Goal: Transaction & Acquisition: Purchase product/service

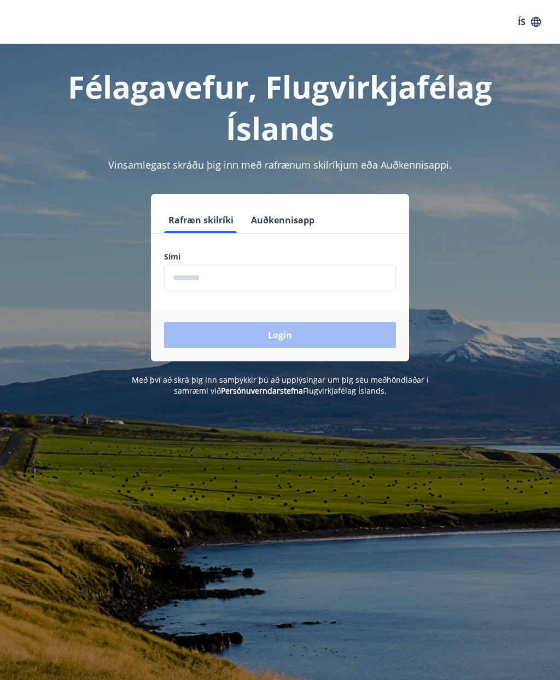
click at [201, 274] on input "phone" at bounding box center [280, 277] width 232 height 27
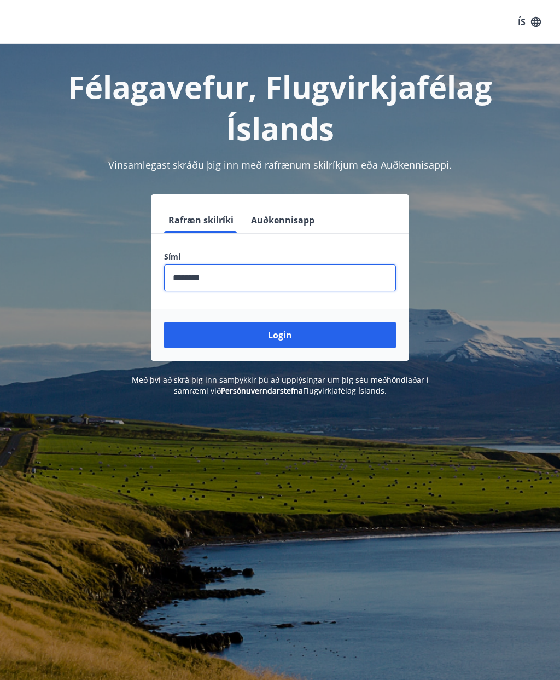
type input "********"
click at [295, 333] on button "Login" at bounding box center [280, 335] width 232 height 26
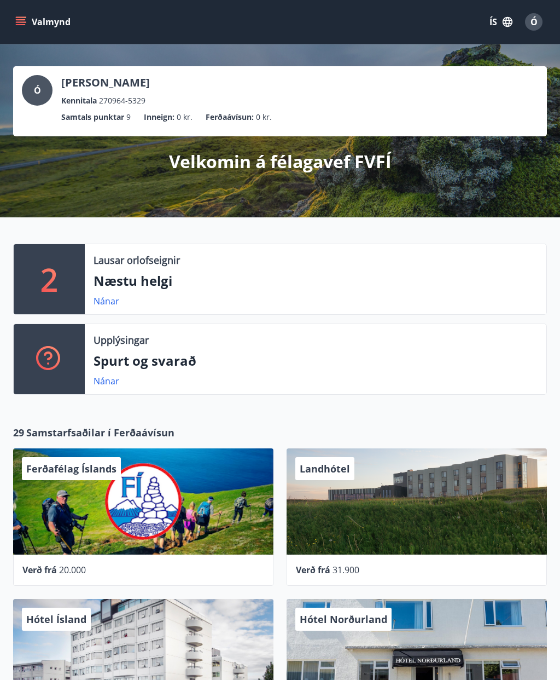
click at [21, 25] on icon "menu" at bounding box center [21, 24] width 10 height 1
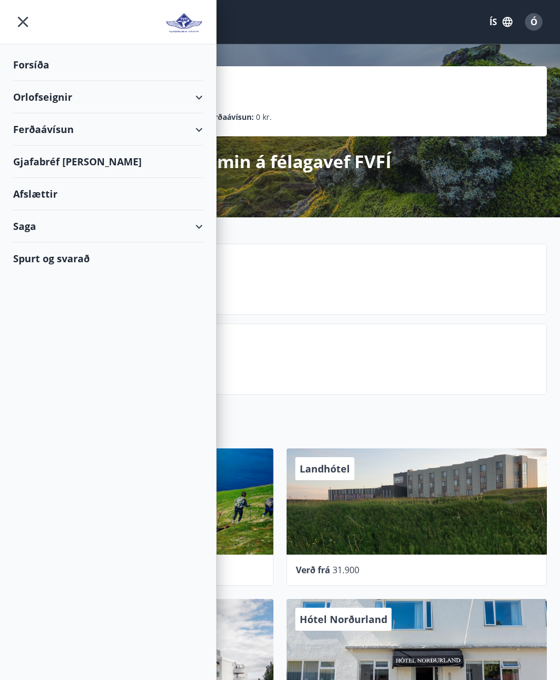
click at [45, 62] on div "Forsíða" at bounding box center [108, 65] width 190 height 32
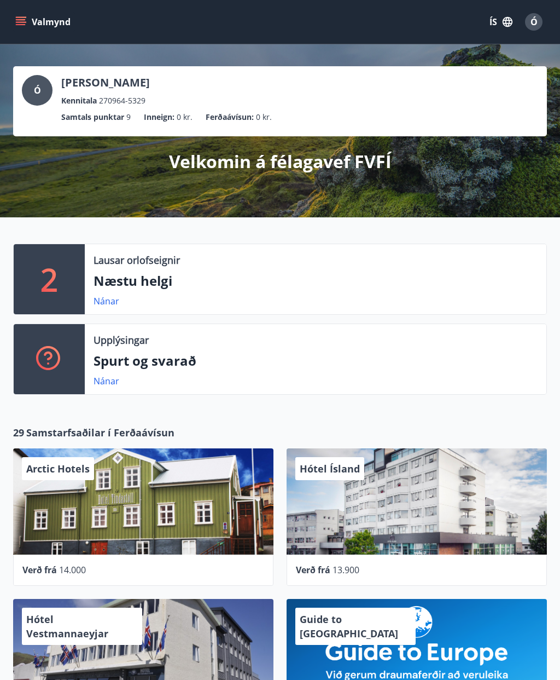
click at [537, 21] on span "Ó" at bounding box center [534, 22] width 7 height 12
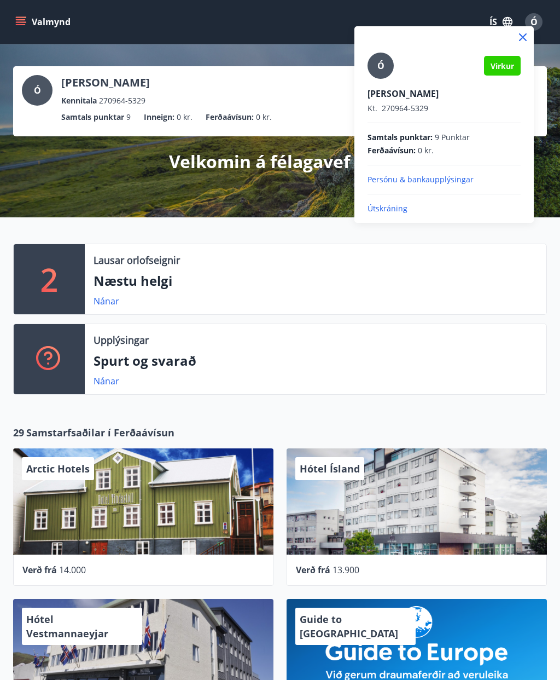
click at [258, 57] on div at bounding box center [280, 340] width 560 height 680
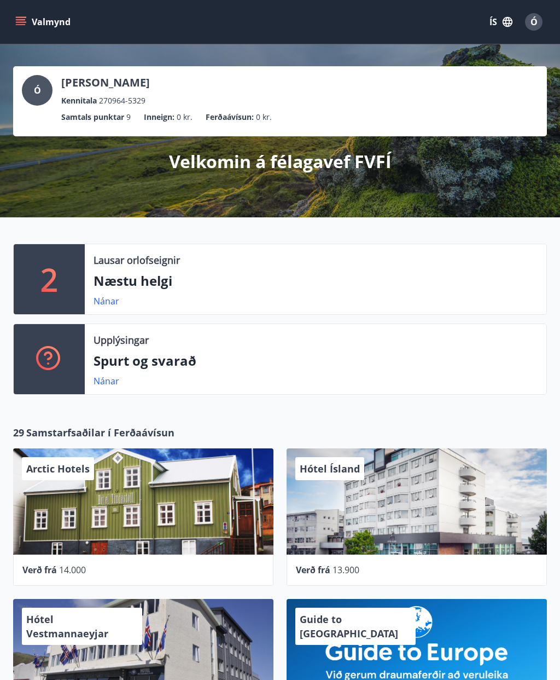
click at [113, 302] on link "Nánar" at bounding box center [107, 301] width 26 height 12
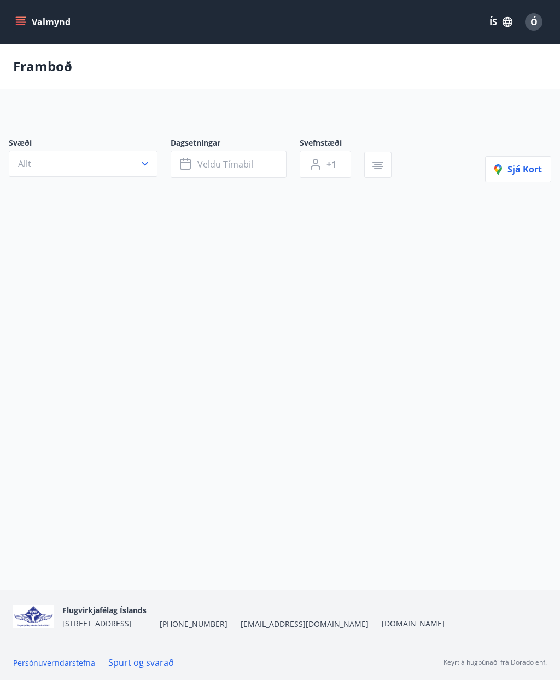
type input "*"
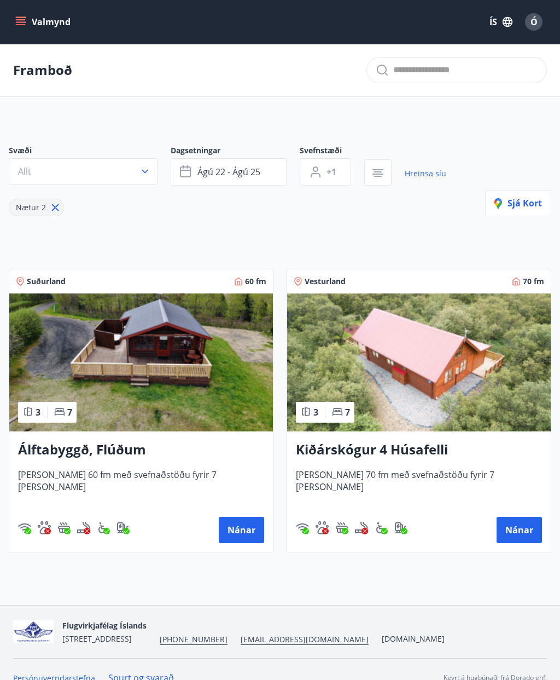
click at [223, 169] on span "ágú 22 - ágú 25" at bounding box center [229, 172] width 63 height 12
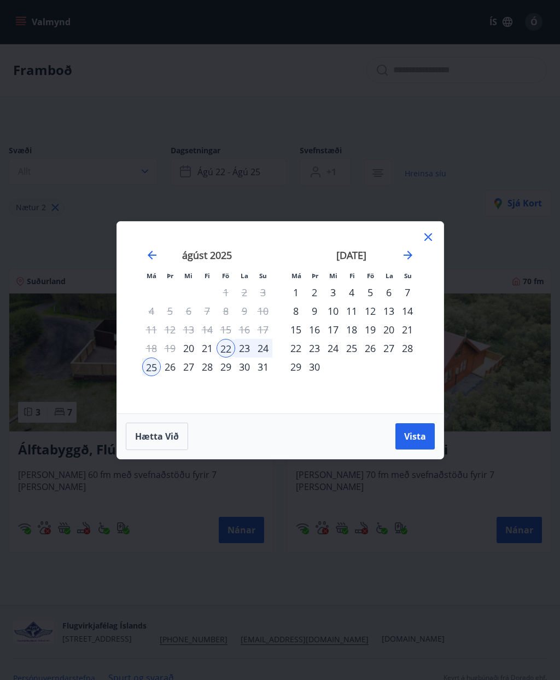
click at [410, 252] on icon "Move forward to switch to the next month." at bounding box center [408, 254] width 13 height 13
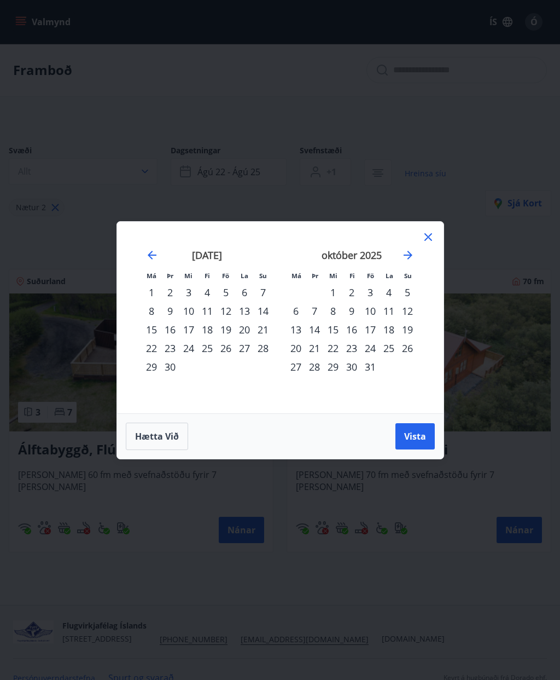
click at [377, 349] on div "24" at bounding box center [370, 348] width 19 height 19
click at [317, 370] on div "28" at bounding box center [314, 366] width 19 height 19
click at [419, 432] on span "Vista" at bounding box center [415, 436] width 22 height 12
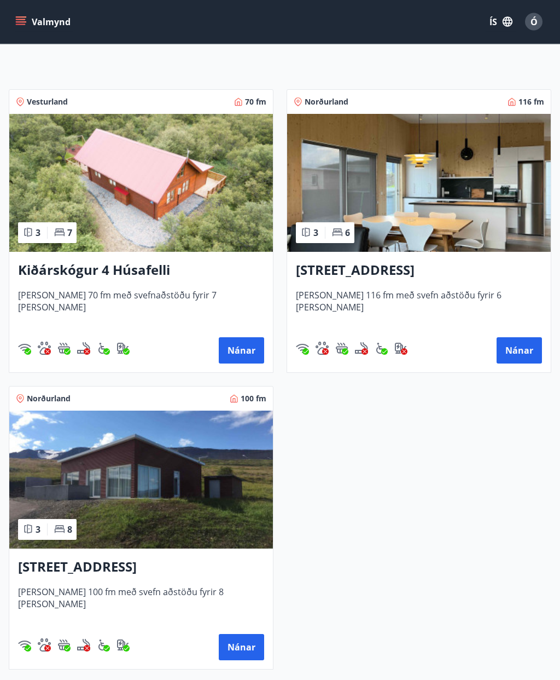
scroll to position [183, 0]
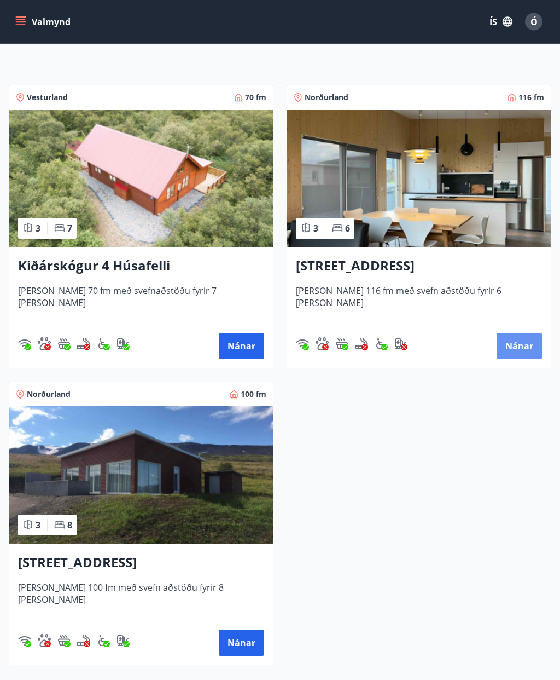
click at [518, 341] on button "Nánar" at bounding box center [519, 346] width 45 height 26
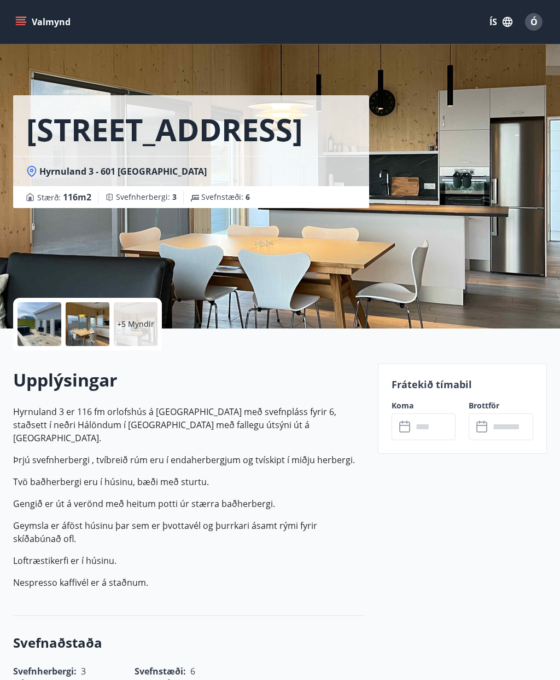
click at [428, 429] on input "text" at bounding box center [435, 426] width 44 height 27
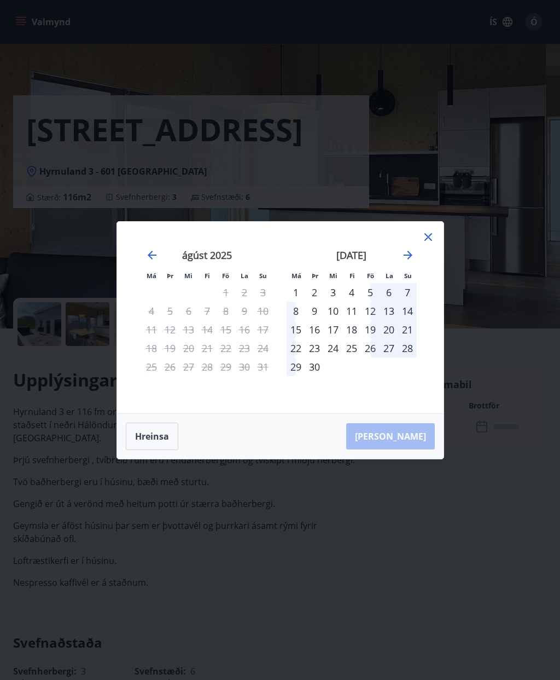
click at [406, 251] on icon "Move forward to switch to the next month." at bounding box center [408, 254] width 13 height 13
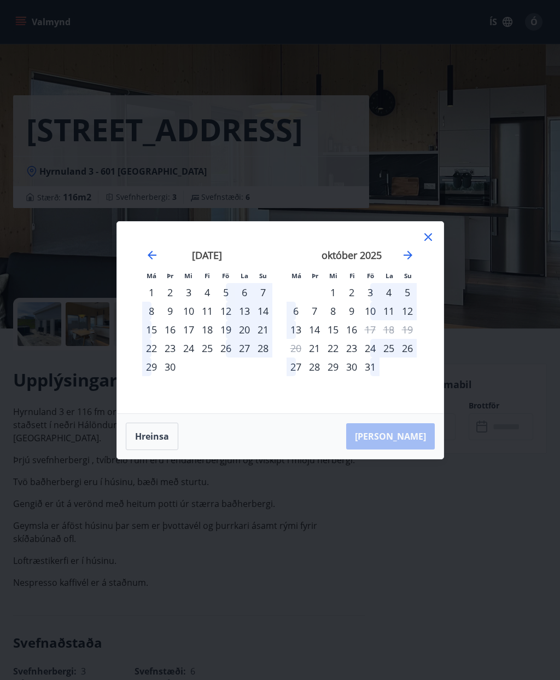
click at [162, 438] on button "Hreinsa" at bounding box center [152, 436] width 53 height 27
click at [431, 241] on icon at bounding box center [428, 236] width 13 height 13
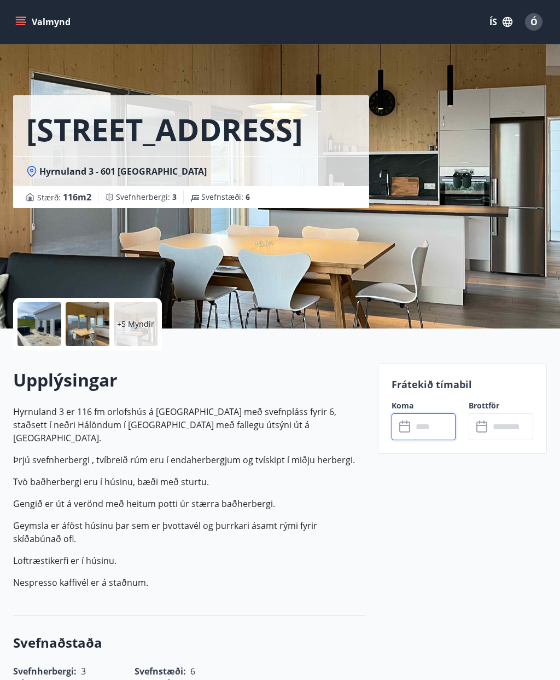
scroll to position [44, 0]
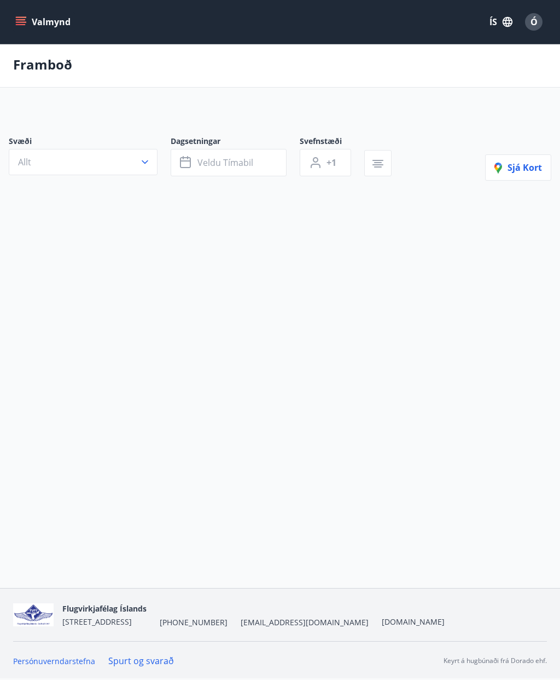
type input "*"
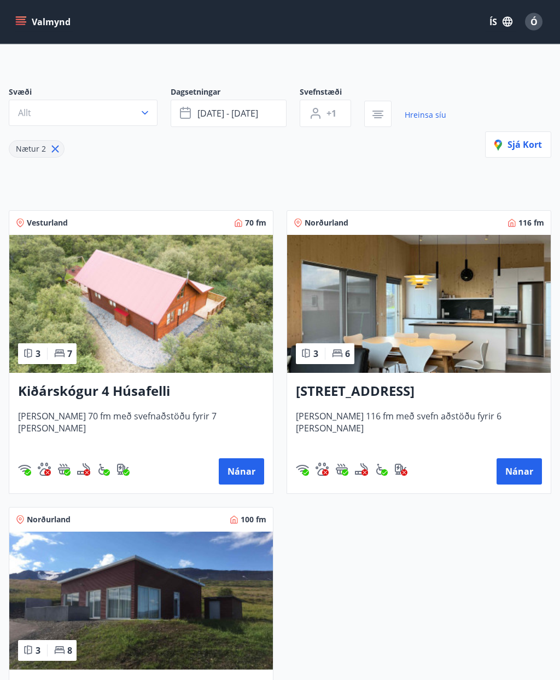
scroll to position [0, 0]
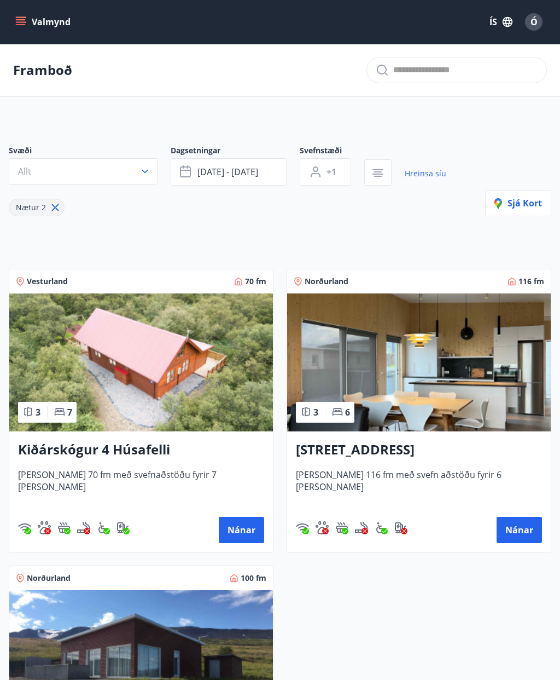
click at [25, 20] on icon "menu" at bounding box center [21, 19] width 10 height 1
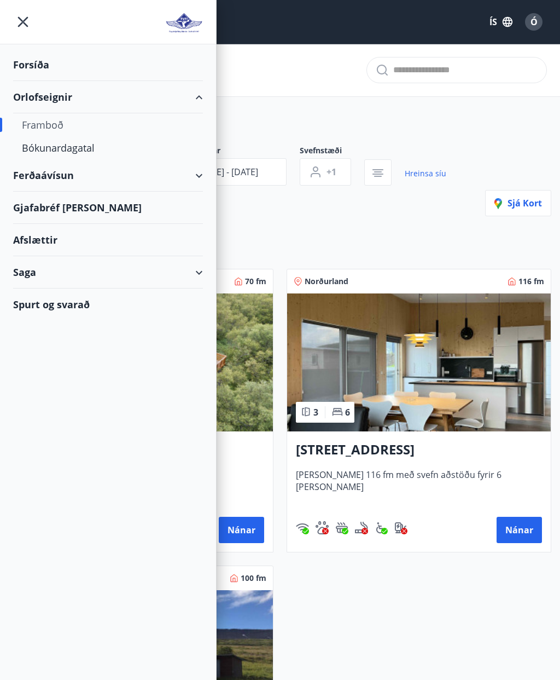
click at [55, 151] on div "Bókunardagatal" at bounding box center [108, 147] width 172 height 23
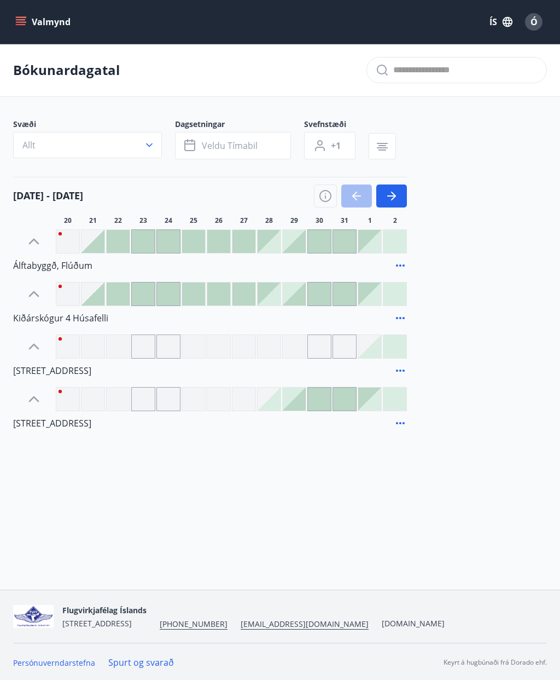
click at [390, 194] on icon "button" at bounding box center [391, 195] width 13 height 13
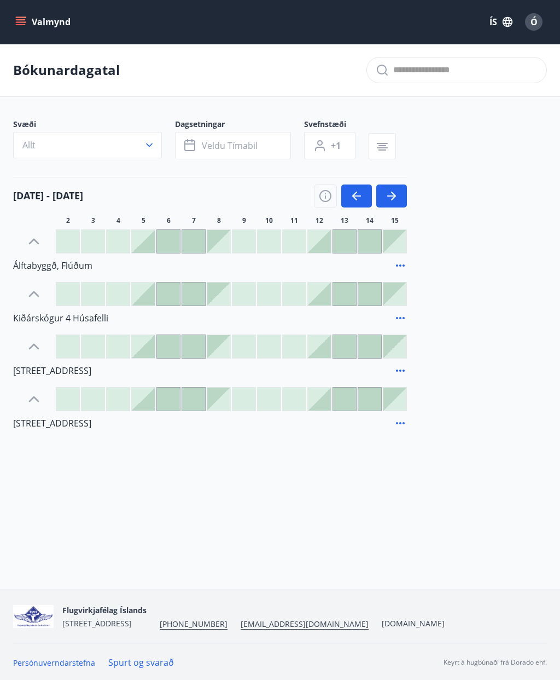
click at [391, 197] on icon "button" at bounding box center [391, 195] width 13 height 13
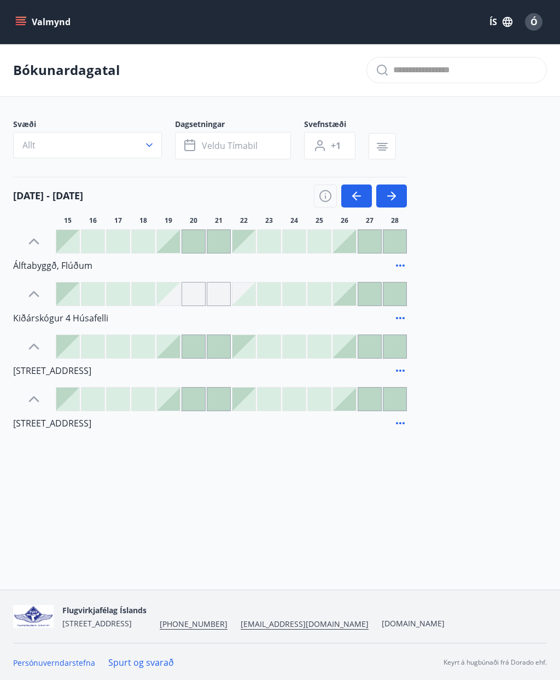
click at [395, 193] on icon "button" at bounding box center [391, 195] width 13 height 13
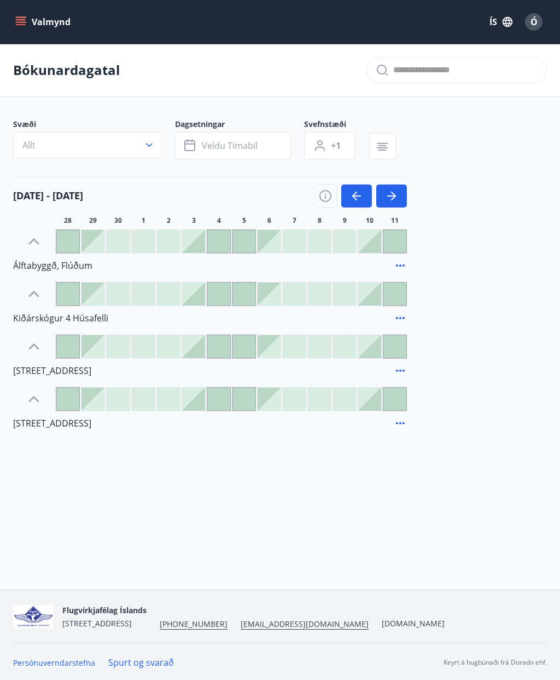
click at [394, 194] on icon "button" at bounding box center [393, 196] width 5 height 9
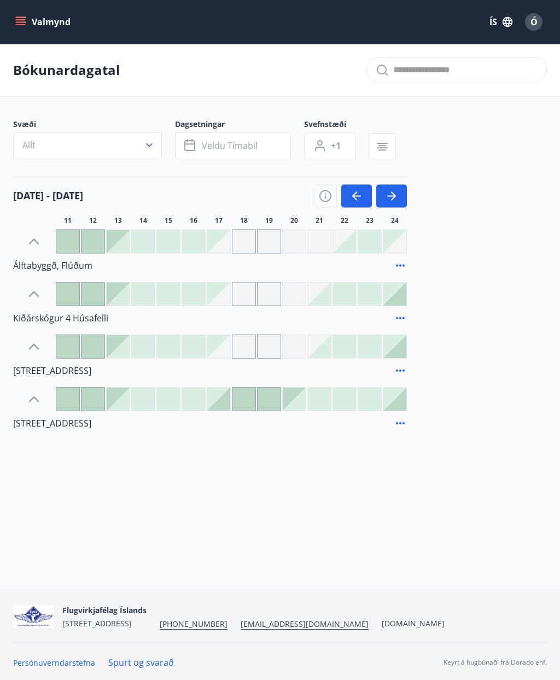
click at [392, 196] on icon "button" at bounding box center [392, 195] width 9 height 1
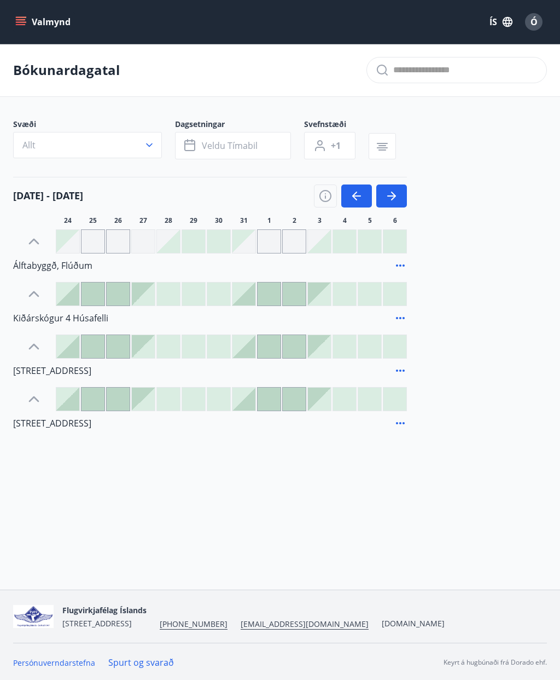
click at [406, 315] on icon at bounding box center [400, 317] width 13 height 13
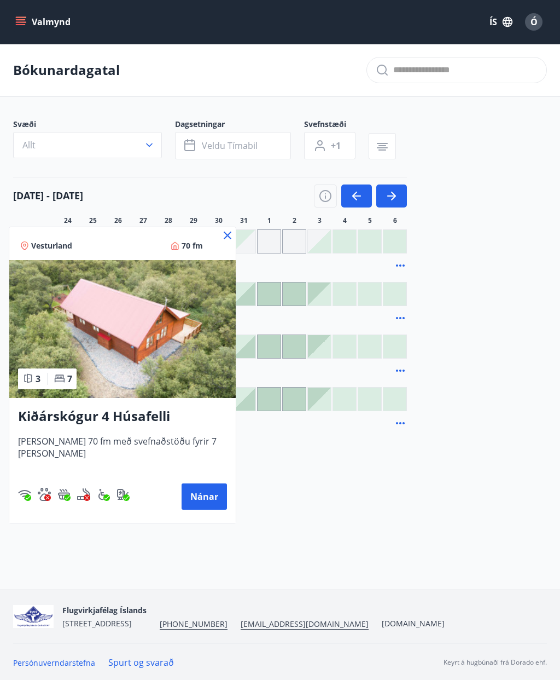
click at [221, 235] on icon at bounding box center [227, 235] width 13 height 13
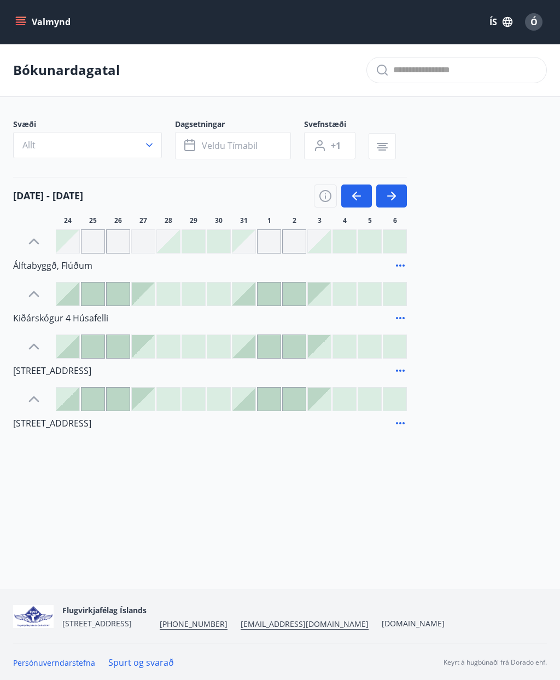
click at [387, 147] on icon "button" at bounding box center [382, 146] width 13 height 13
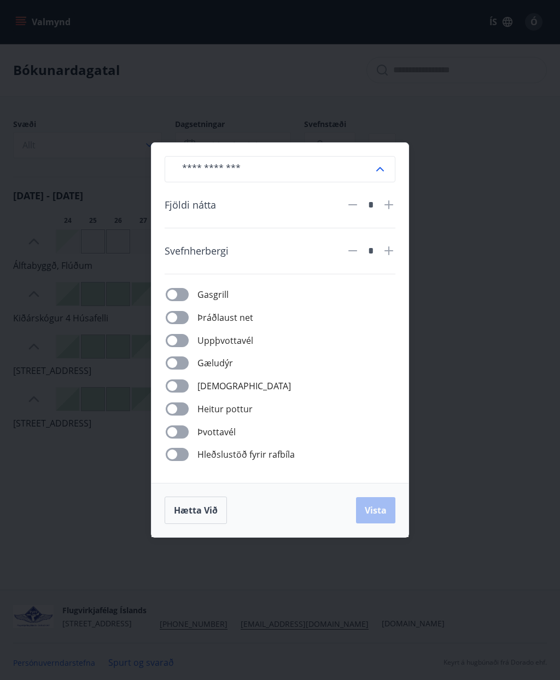
click at [511, 132] on div "​ Fjöldi nátta * Svefnherbergi * Gasgrill Þráðlaust net Uppþvottavél Gæludýr Þu…" at bounding box center [280, 340] width 560 height 680
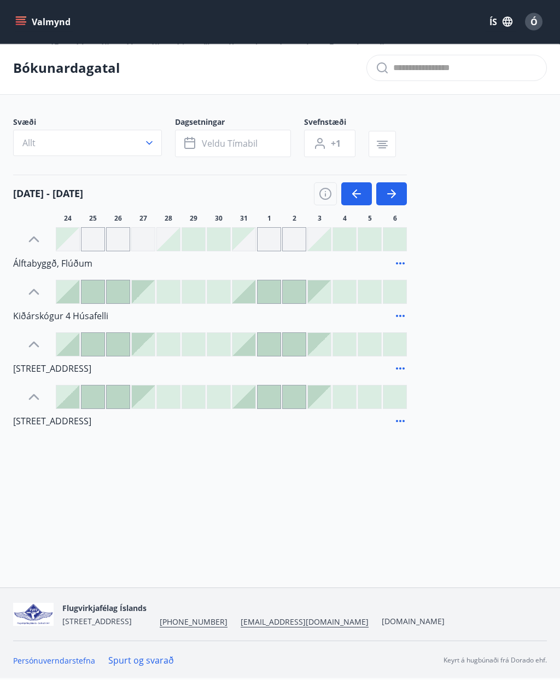
scroll to position [45, 0]
click at [149, 665] on link "Spurt og svarað" at bounding box center [141, 661] width 66 height 12
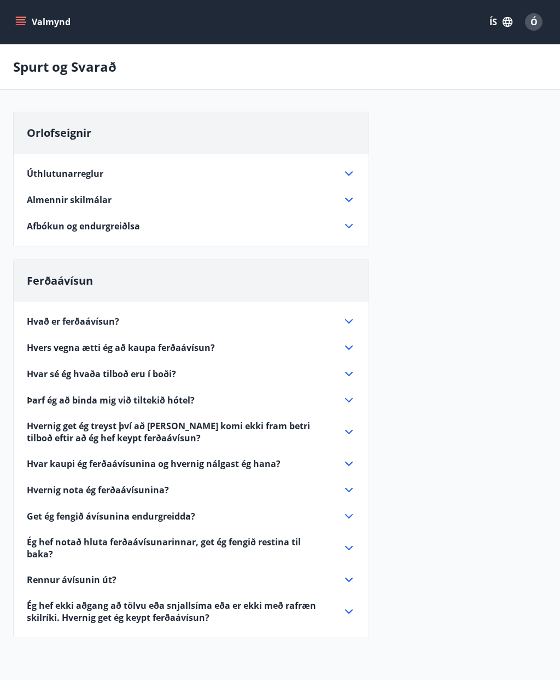
click at [21, 18] on icon "menu" at bounding box center [20, 21] width 11 height 11
click at [449, 283] on div "Orlofseignir Úthlutunarreglur Allir félagsmenn FVFÍ sem greiða félagsgjöld eiga…" at bounding box center [280, 381] width 534 height 539
click at [345, 205] on icon at bounding box center [349, 199] width 13 height 13
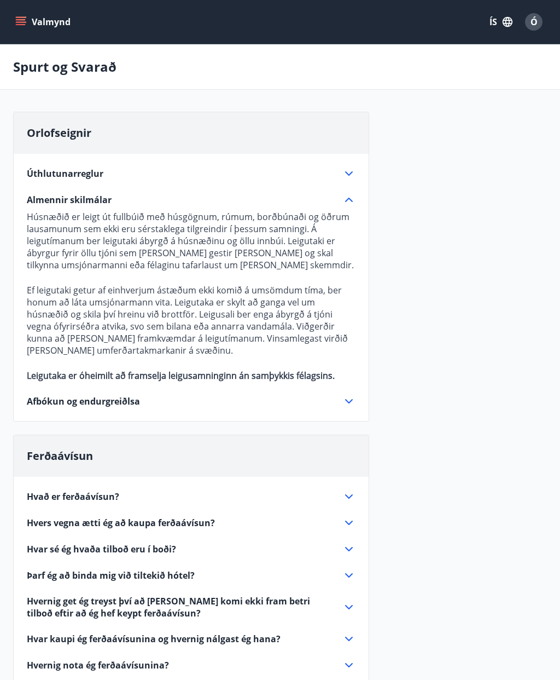
scroll to position [45, 0]
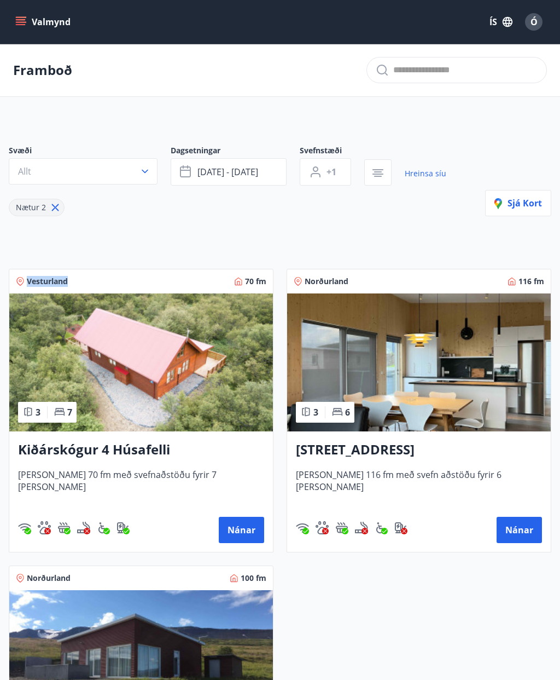
click at [27, 207] on span "Nætur 2" at bounding box center [31, 207] width 30 height 10
click at [37, 208] on span "Nætur 2" at bounding box center [31, 207] width 30 height 10
click at [43, 211] on span "Nætur 2" at bounding box center [31, 207] width 30 height 10
click at [60, 206] on icon at bounding box center [55, 207] width 12 height 12
type input "*"
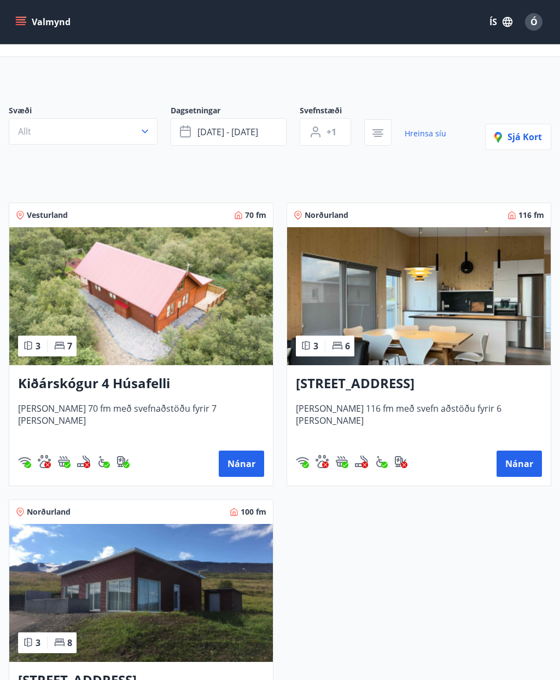
click at [431, 317] on img at bounding box center [419, 296] width 264 height 138
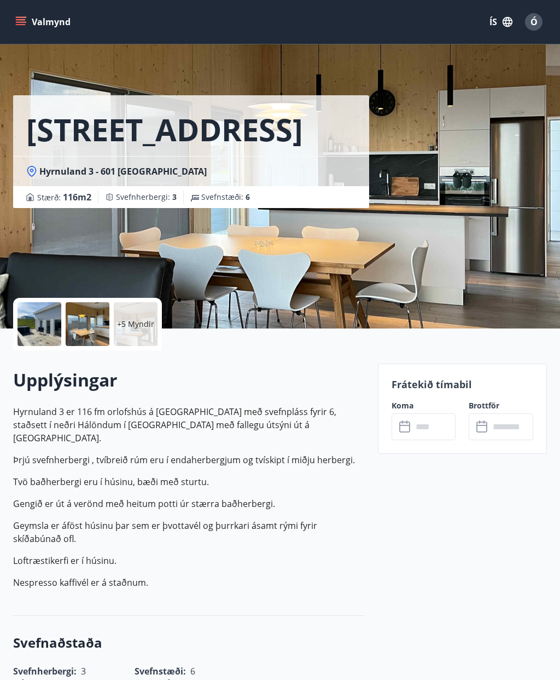
click at [33, 19] on button "Valmynd" at bounding box center [44, 22] width 62 height 20
click at [320, 65] on div "Hyrnuland 3, Akureyri Hyrnuland 3 - 601 Akureyri Stærð : 116 m2 Svefnherbergi :…" at bounding box center [191, 104] width 356 height 208
click at [433, 421] on input "text" at bounding box center [435, 426] width 44 height 27
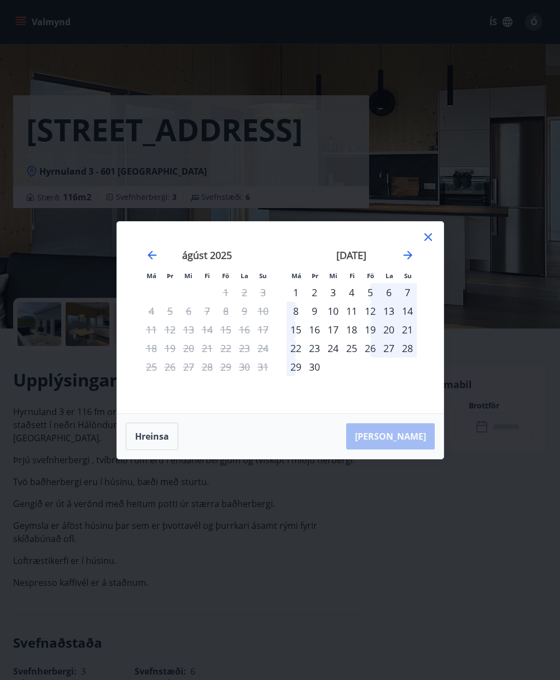
click at [410, 255] on icon "Move forward to switch to the next month." at bounding box center [408, 255] width 9 height 9
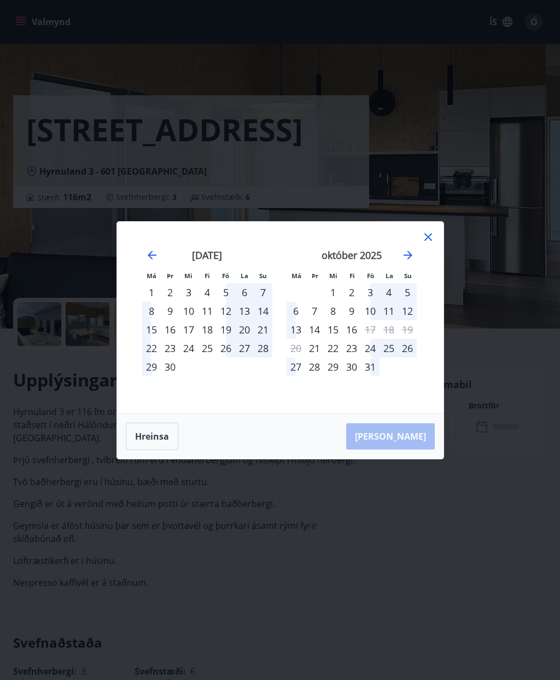
click at [396, 347] on div "25" at bounding box center [389, 348] width 19 height 19
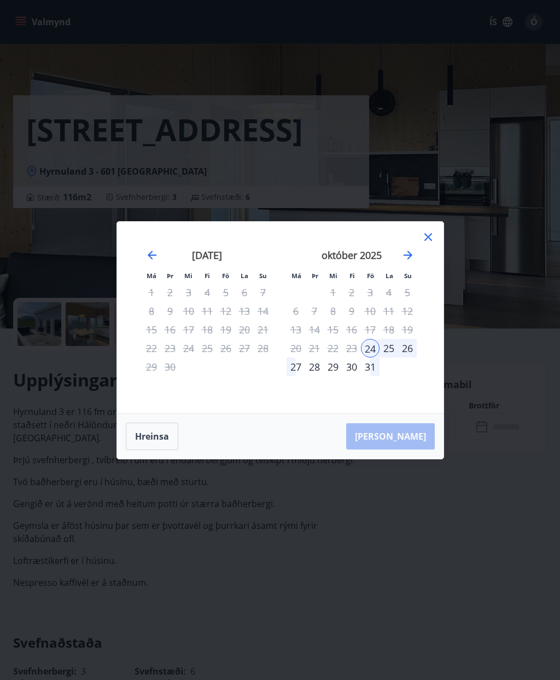
click at [314, 368] on div "28" at bounding box center [314, 366] width 19 height 19
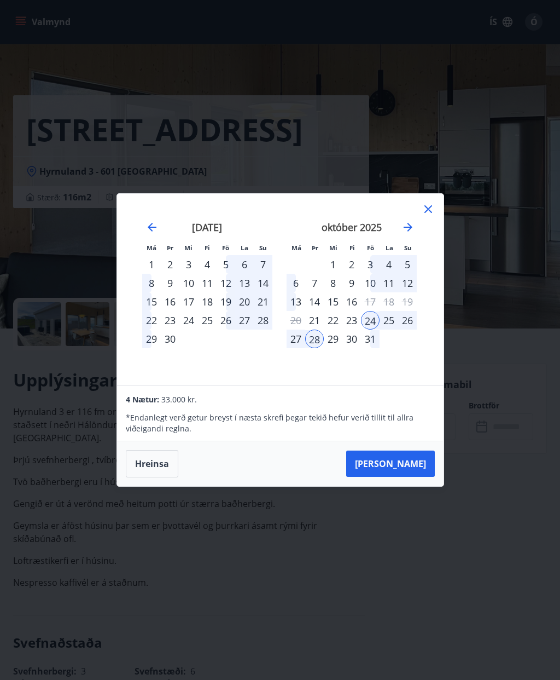
click at [430, 203] on icon at bounding box center [428, 209] width 13 height 13
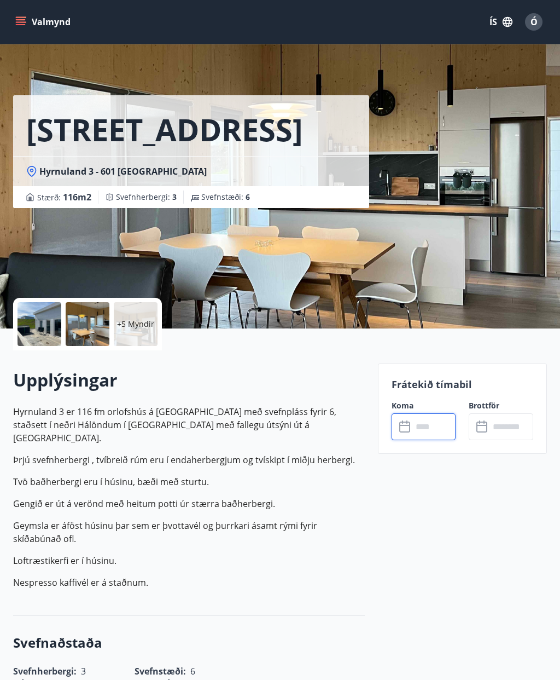
click at [24, 19] on icon "menu" at bounding box center [21, 19] width 10 height 1
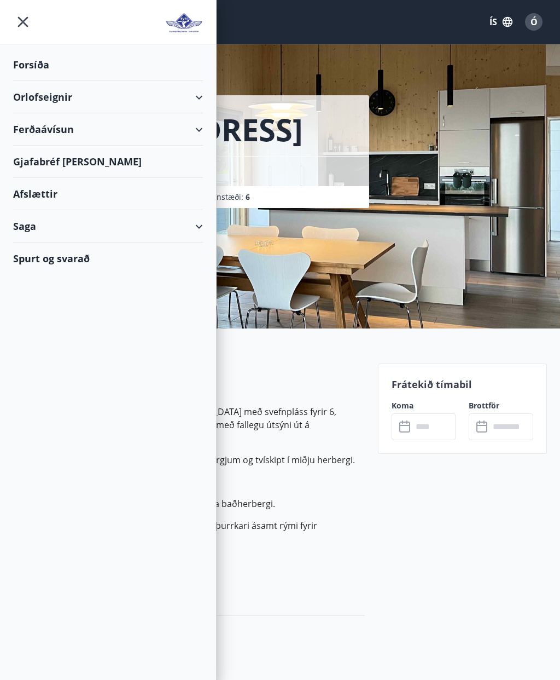
click at [205, 223] on icon at bounding box center [199, 226] width 13 height 13
click at [197, 91] on div "Orlofseignir" at bounding box center [108, 97] width 190 height 32
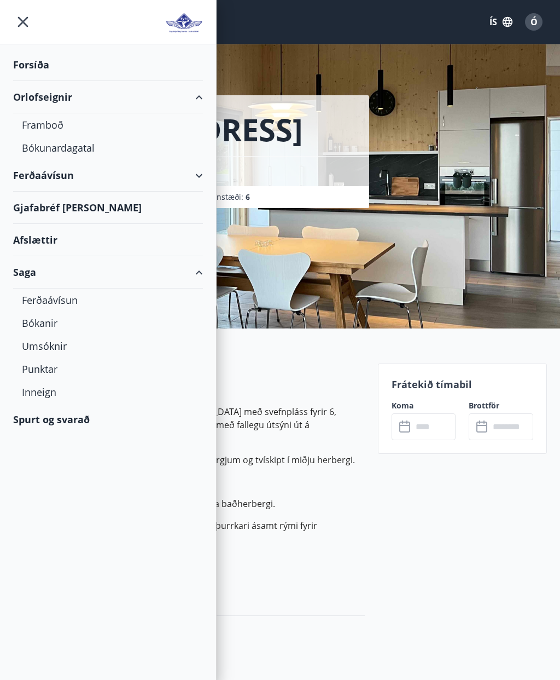
click at [74, 149] on div "Bókunardagatal" at bounding box center [108, 147] width 172 height 23
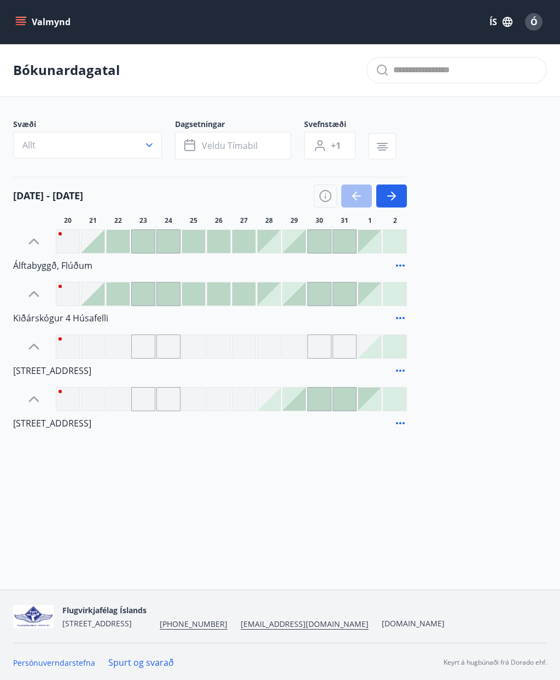
click at [399, 191] on button "button" at bounding box center [392, 195] width 31 height 23
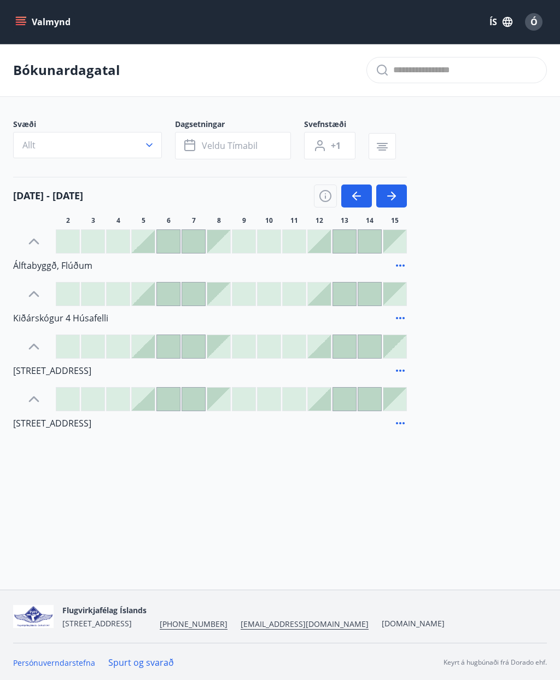
click at [331, 196] on icon "button" at bounding box center [326, 196] width 12 height 12
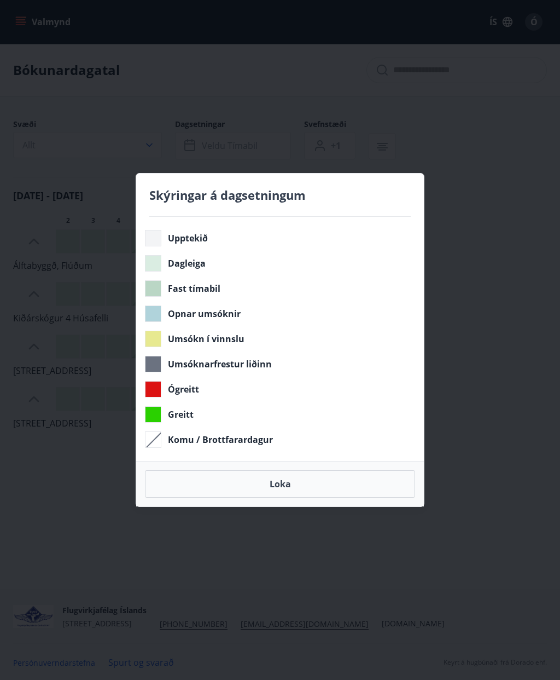
click at [334, 479] on button "Loka" at bounding box center [280, 483] width 270 height 27
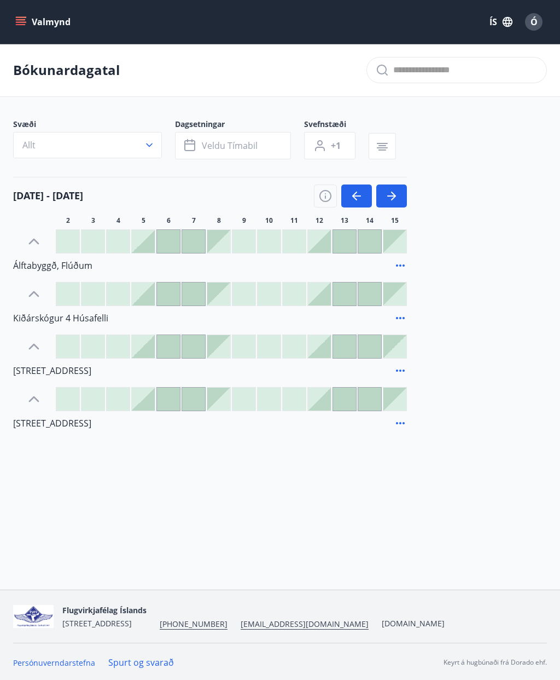
click at [392, 199] on icon "button" at bounding box center [393, 196] width 5 height 9
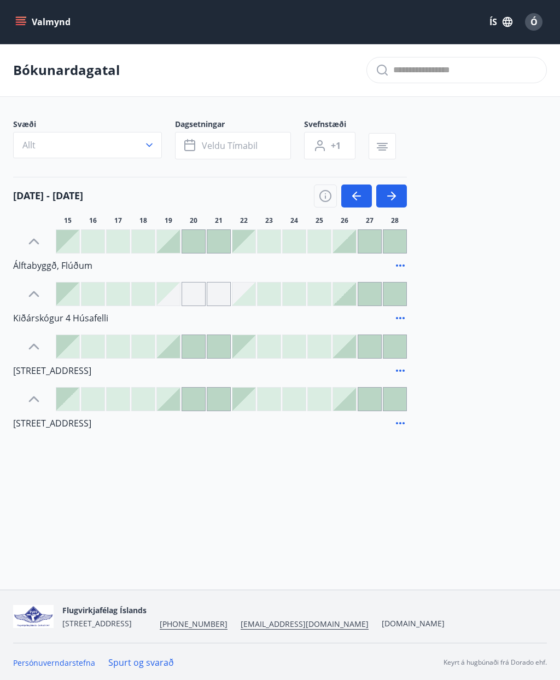
click at [395, 193] on icon "button" at bounding box center [391, 195] width 13 height 13
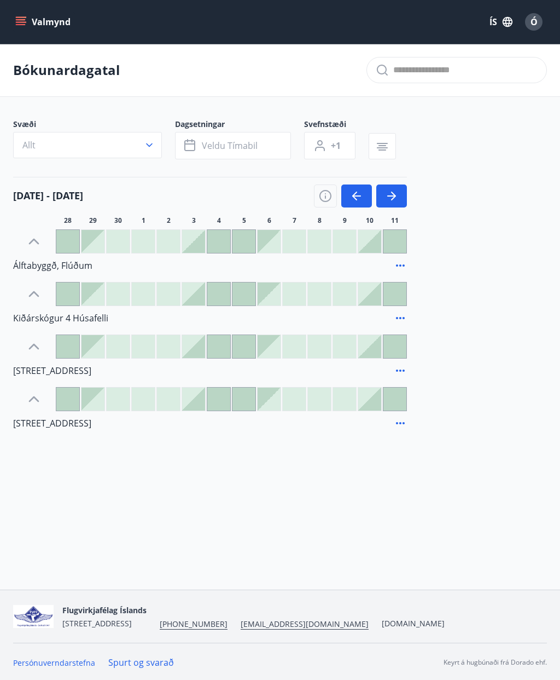
click at [397, 193] on icon "button" at bounding box center [391, 195] width 13 height 13
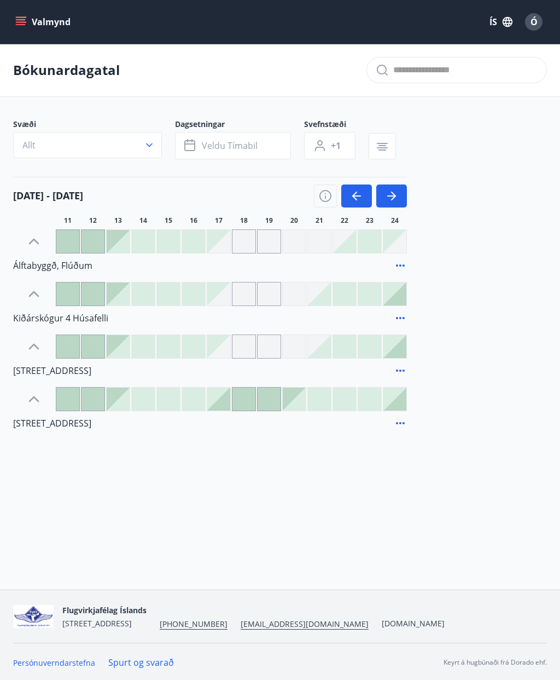
click at [391, 195] on icon "button" at bounding box center [391, 195] width 13 height 13
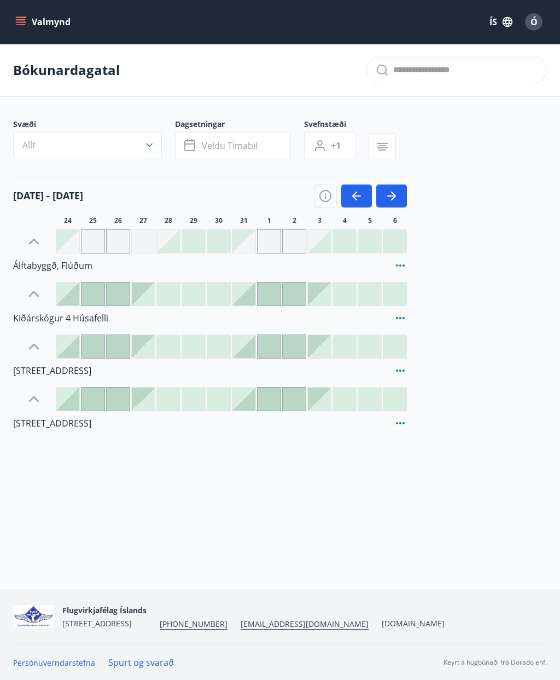
click at [72, 349] on div at bounding box center [67, 346] width 23 height 23
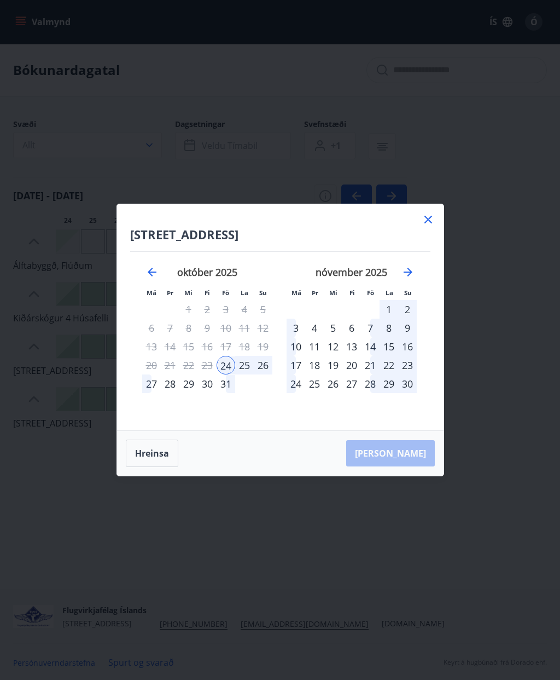
click at [167, 383] on div "28" at bounding box center [170, 383] width 19 height 19
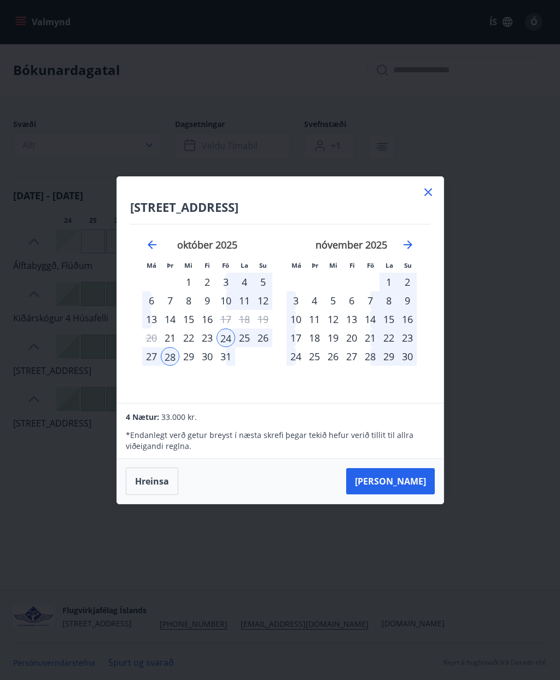
click at [158, 360] on div "27" at bounding box center [151, 356] width 19 height 19
click at [230, 338] on div "24" at bounding box center [226, 337] width 19 height 19
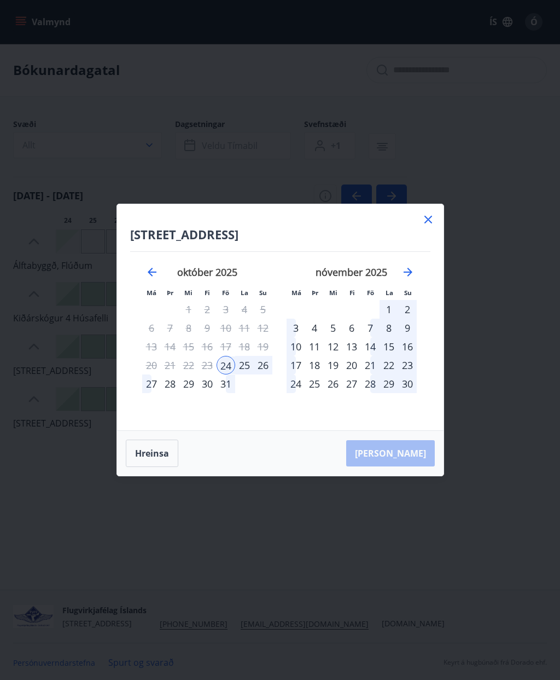
click at [158, 384] on div "27" at bounding box center [151, 383] width 19 height 19
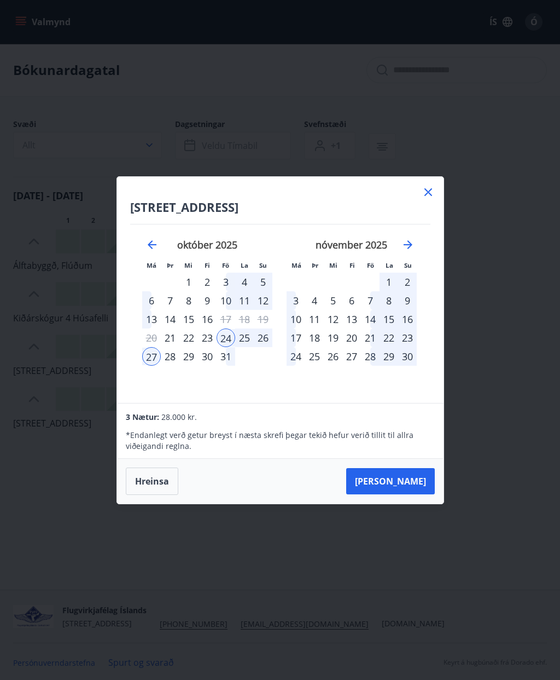
click at [154, 486] on button "Hreinsa" at bounding box center [152, 480] width 53 height 27
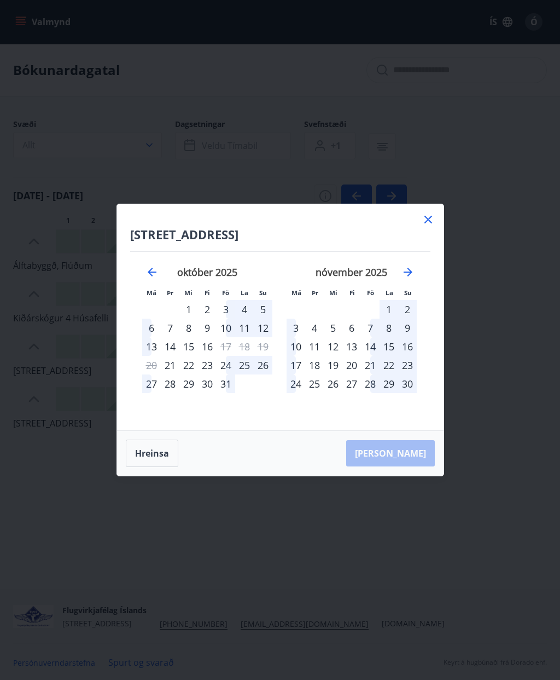
click at [426, 221] on icon at bounding box center [429, 220] width 8 height 8
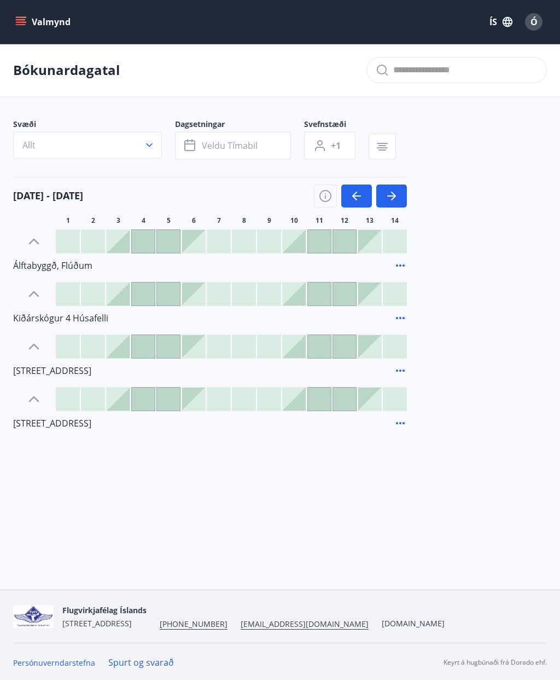
click at [328, 194] on icon "button" at bounding box center [325, 195] width 13 height 13
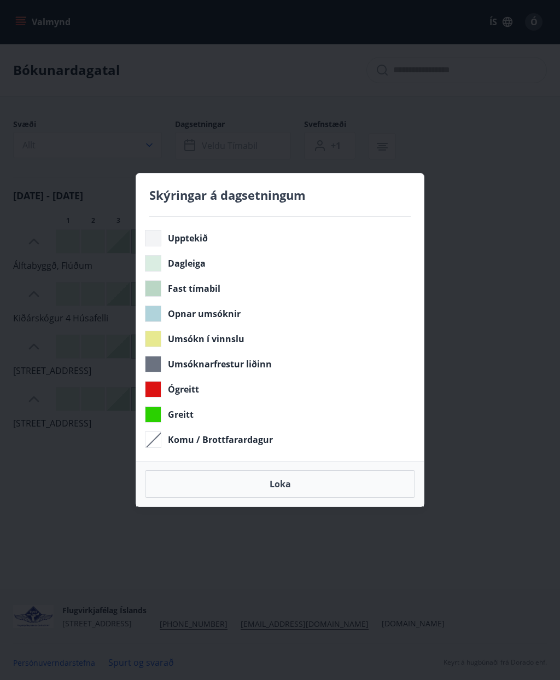
click at [278, 482] on button "Loka" at bounding box center [280, 483] width 270 height 27
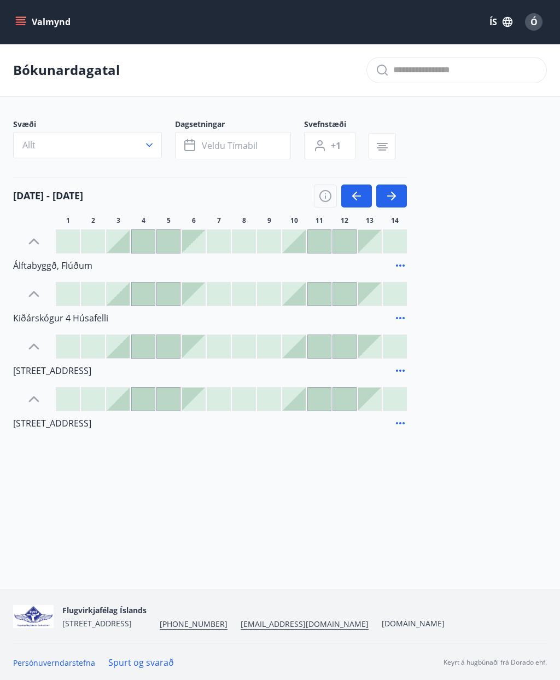
click at [328, 196] on icon "button" at bounding box center [325, 195] width 13 height 13
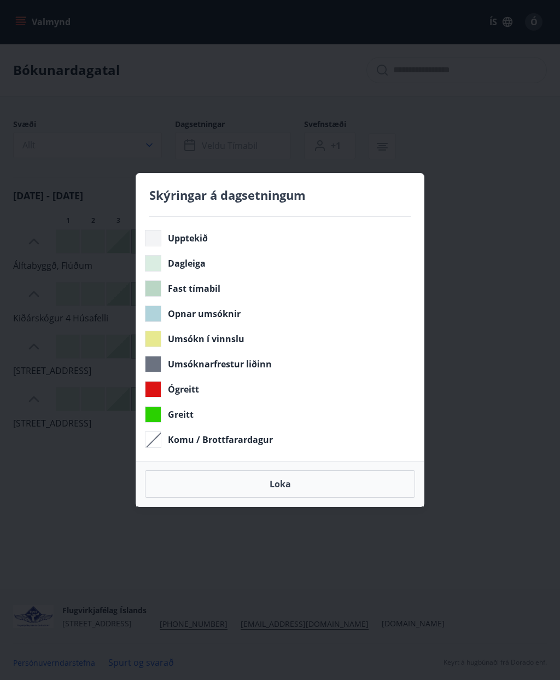
click at [282, 482] on button "Loka" at bounding box center [280, 483] width 270 height 27
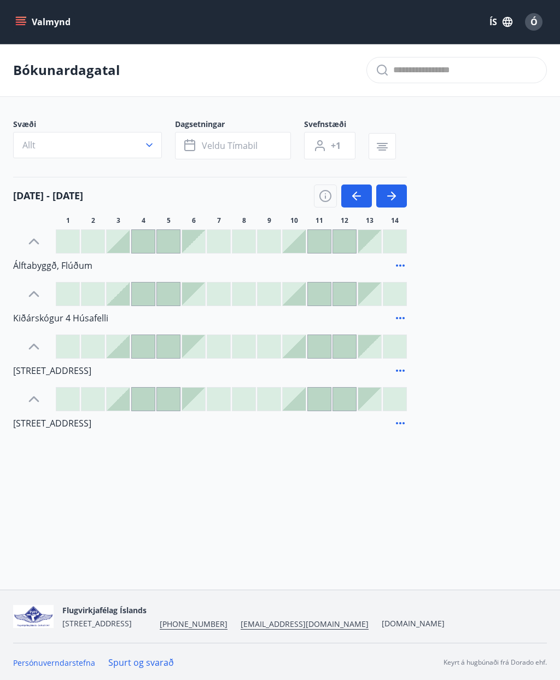
click at [394, 193] on icon "button" at bounding box center [391, 195] width 13 height 13
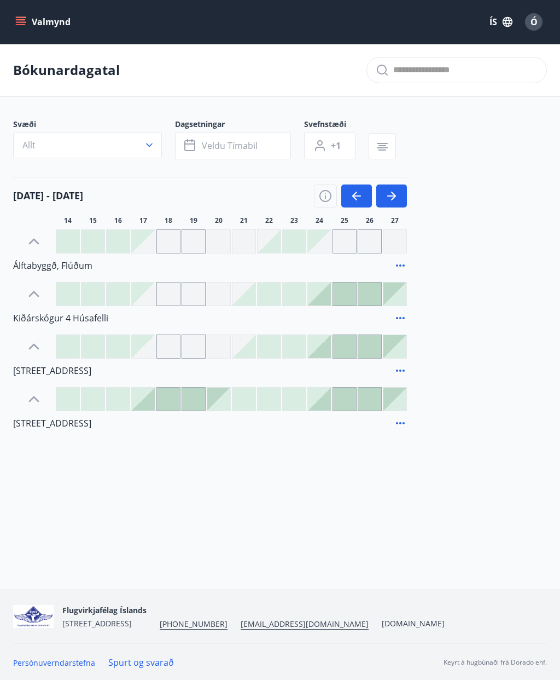
click at [394, 192] on icon "button" at bounding box center [391, 195] width 13 height 13
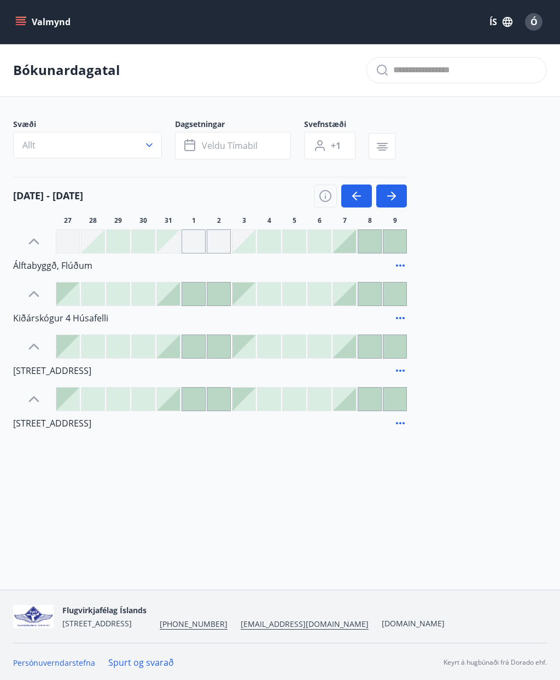
click at [357, 191] on icon "button" at bounding box center [356, 195] width 13 height 13
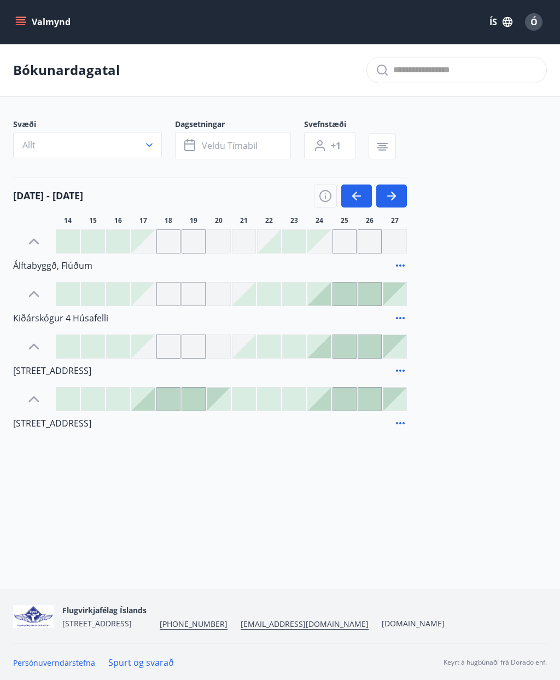
click at [22, 25] on icon "menu" at bounding box center [21, 24] width 10 height 1
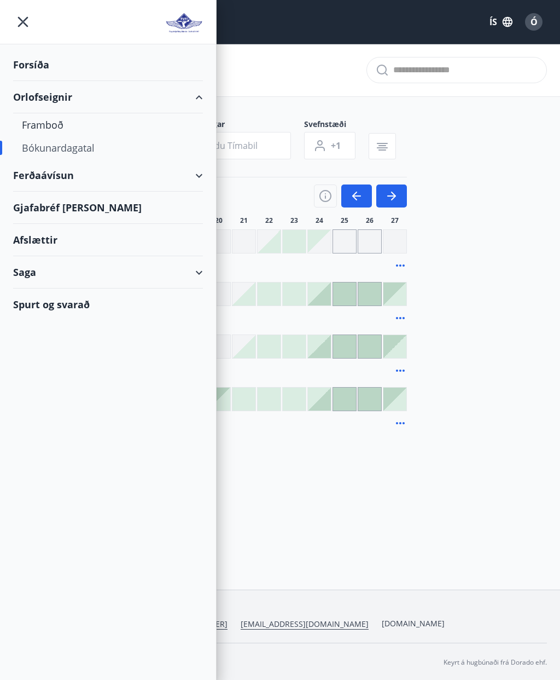
click at [49, 127] on div "Framboð" at bounding box center [108, 124] width 172 height 23
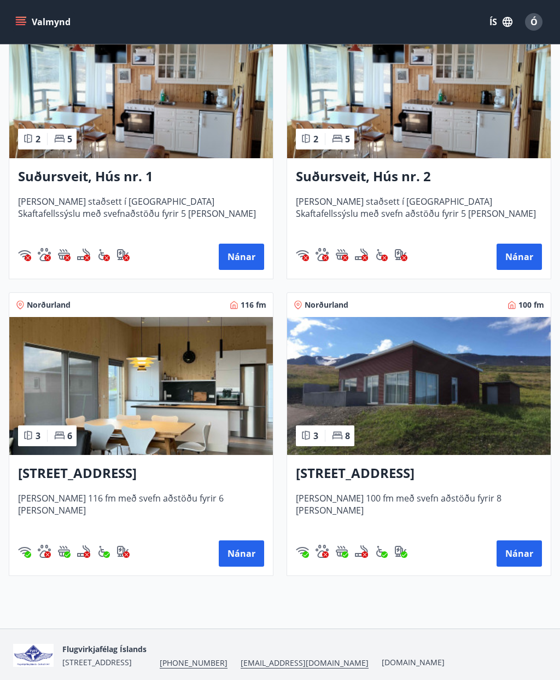
scroll to position [540, 0]
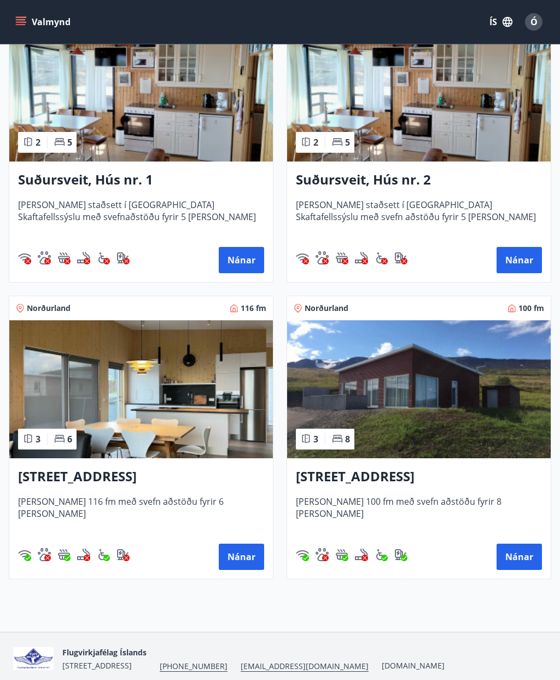
click at [153, 418] on img at bounding box center [141, 389] width 264 height 138
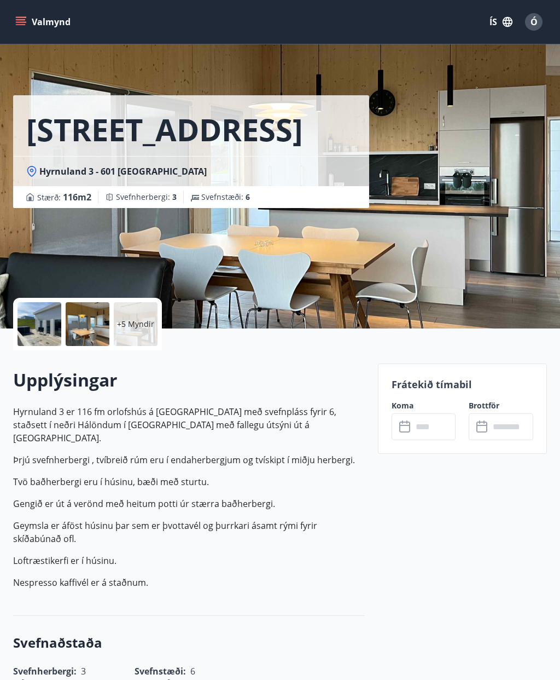
click at [51, 322] on div at bounding box center [40, 324] width 44 height 44
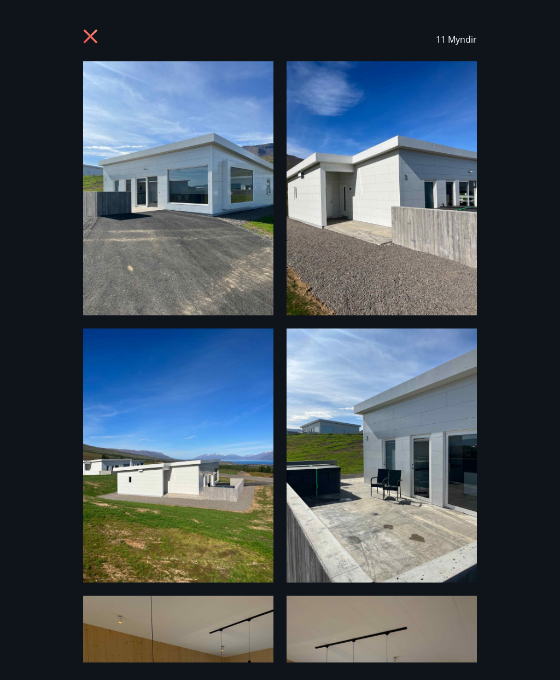
click at [97, 37] on icon at bounding box center [92, 38] width 18 height 18
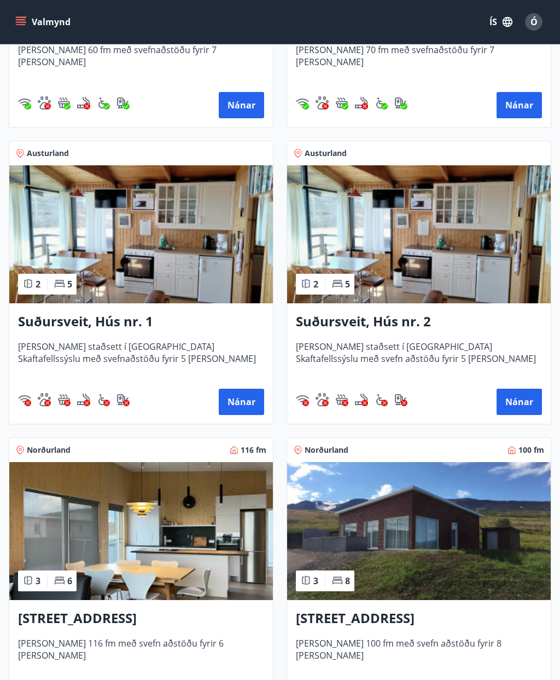
scroll to position [427, 0]
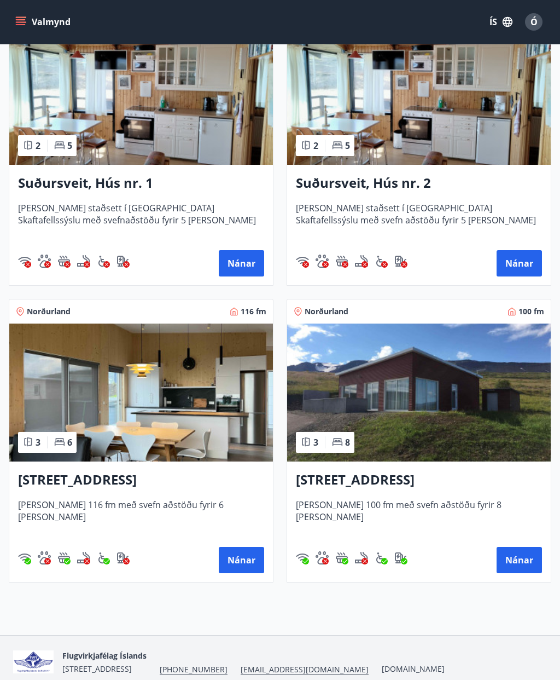
click at [392, 408] on img at bounding box center [419, 392] width 264 height 138
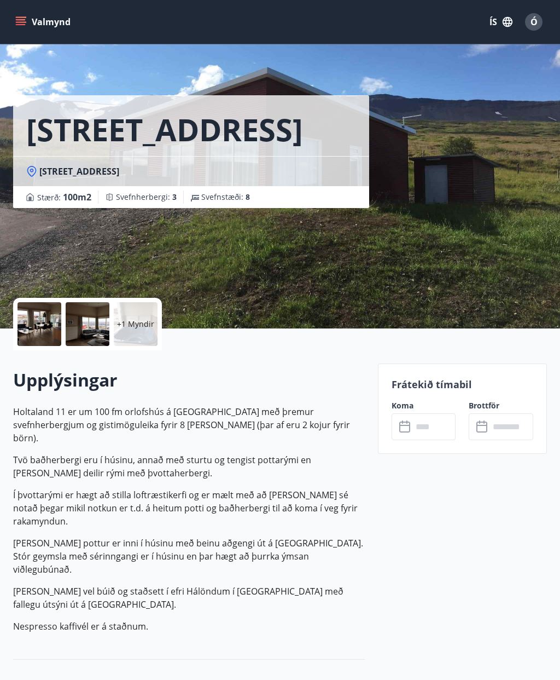
click at [48, 320] on div at bounding box center [40, 324] width 44 height 44
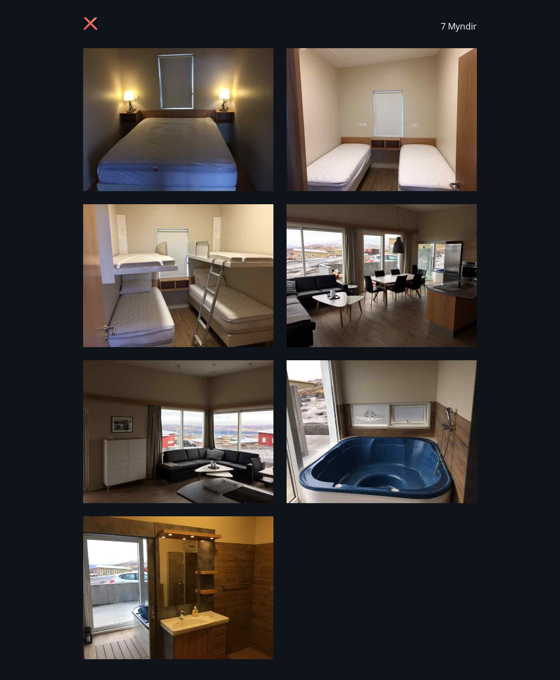
scroll to position [13, 0]
click at [94, 20] on icon at bounding box center [91, 23] width 14 height 14
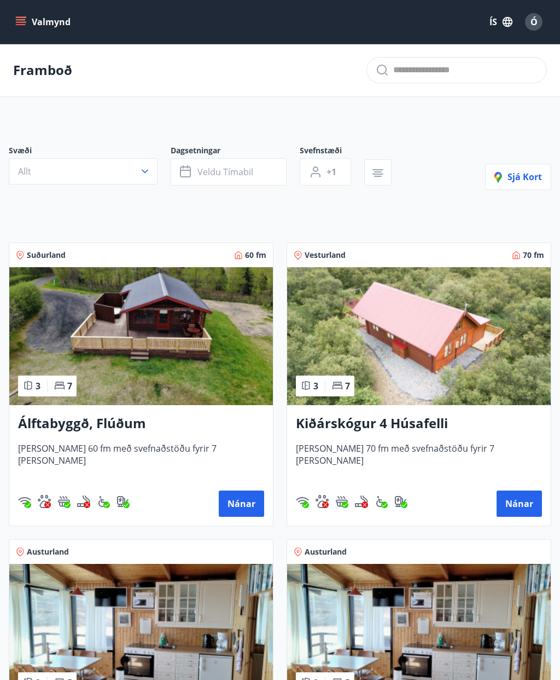
click at [28, 20] on button "Valmynd" at bounding box center [44, 22] width 62 height 20
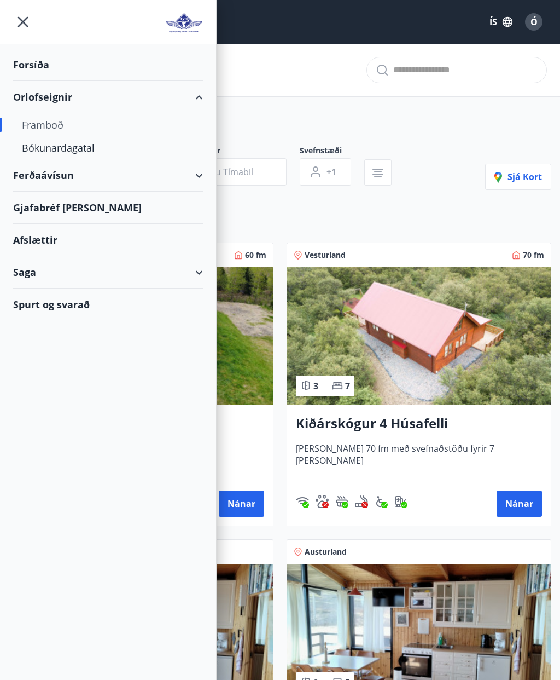
click at [76, 153] on div "Bókunardagatal" at bounding box center [108, 147] width 172 height 23
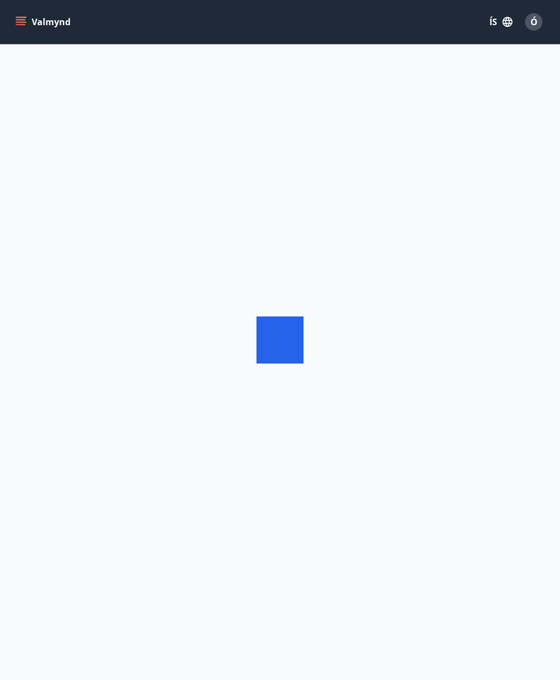
scroll to position [44, 0]
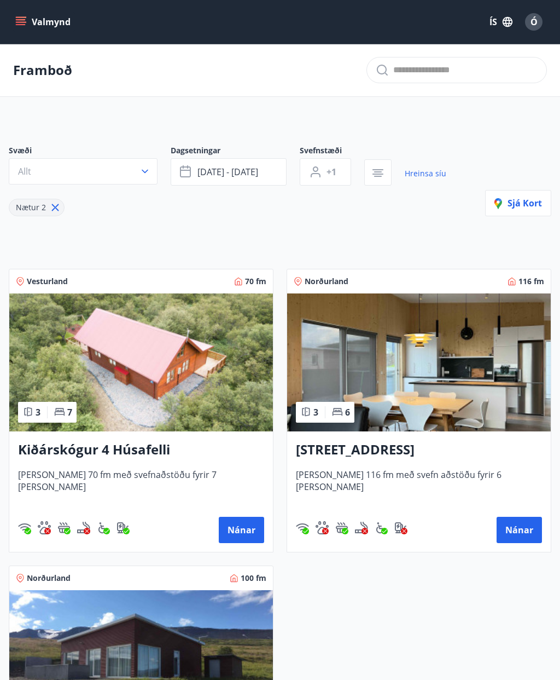
click at [59, 204] on icon at bounding box center [55, 207] width 12 height 12
type input "*"
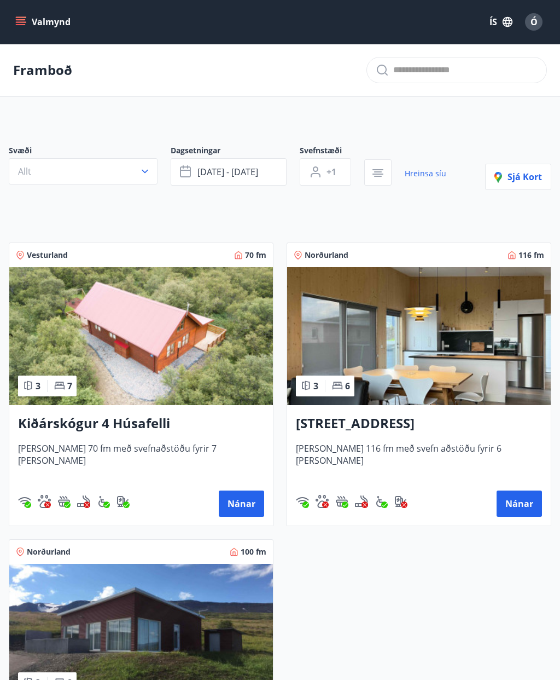
click at [32, 26] on button "Valmynd" at bounding box center [44, 22] width 62 height 20
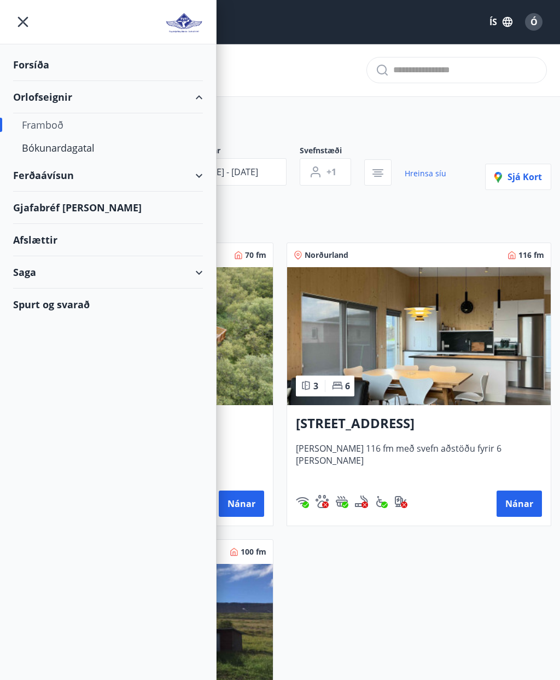
click at [51, 175] on div "Ferðaávísun" at bounding box center [108, 175] width 190 height 32
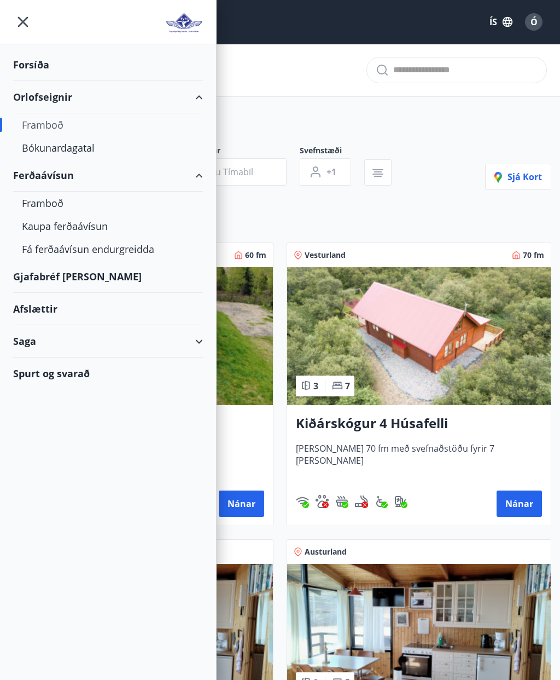
click at [54, 204] on div "Framboð" at bounding box center [108, 203] width 172 height 23
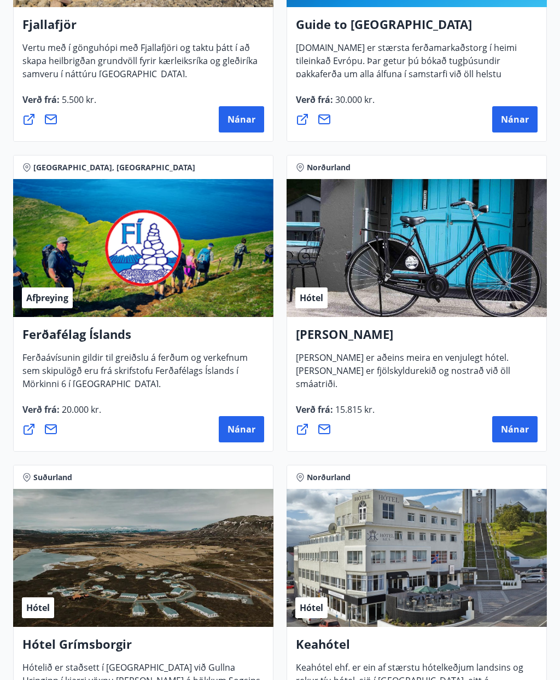
scroll to position [351, 0]
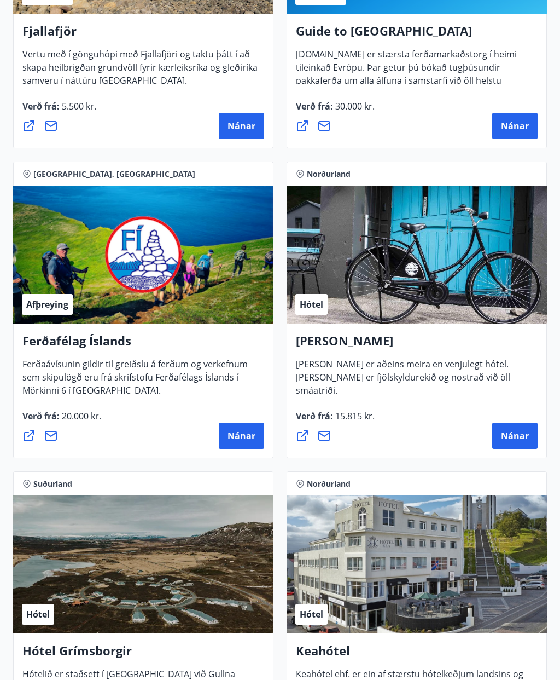
click at [459, 284] on div "Hótel" at bounding box center [417, 255] width 261 height 138
click at [525, 432] on span "Nánar" at bounding box center [515, 436] width 28 height 12
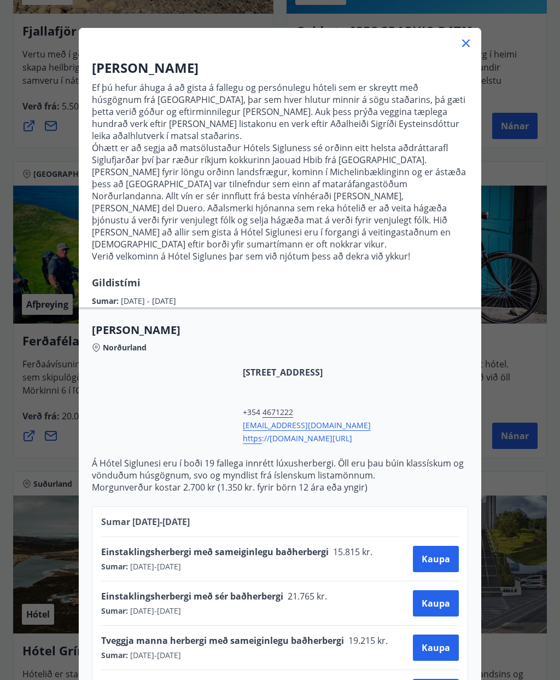
scroll to position [38, 0]
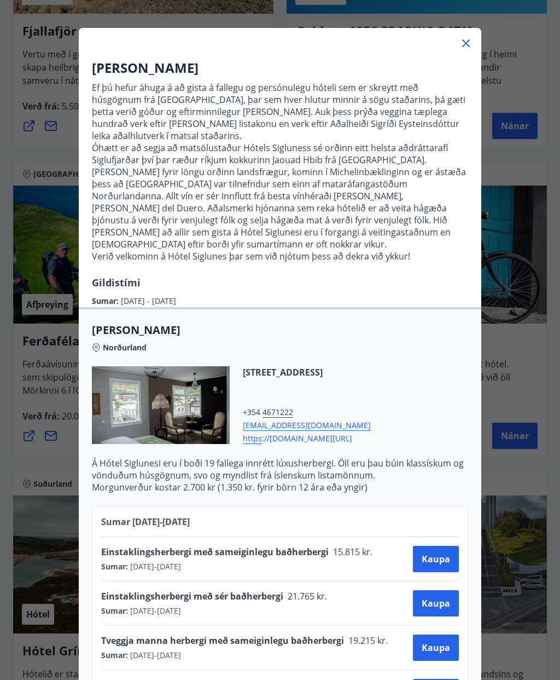
click at [470, 43] on icon at bounding box center [466, 43] width 13 height 13
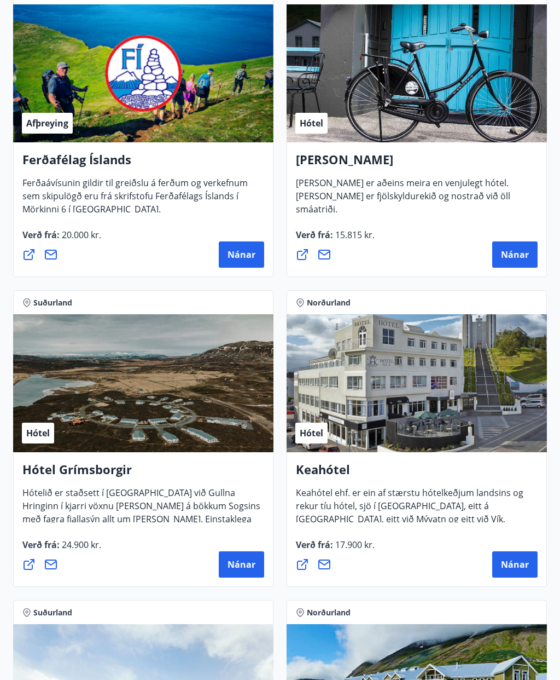
scroll to position [533, 0]
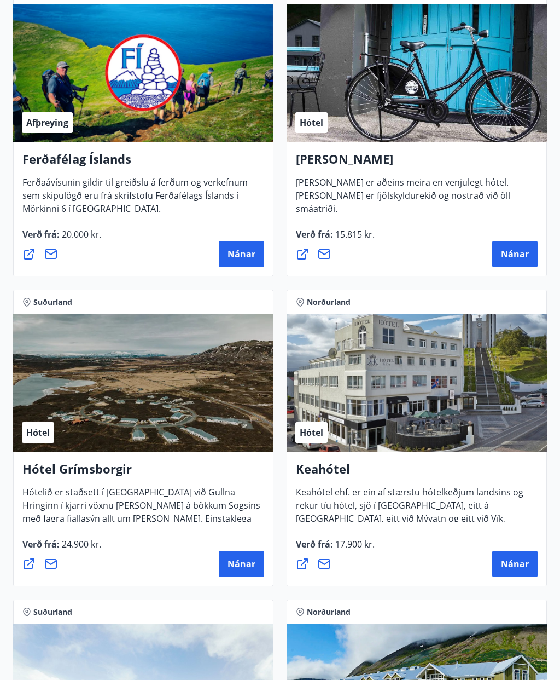
click at [406, 392] on div "Hótel" at bounding box center [417, 383] width 261 height 138
click at [518, 563] on span "Nánar" at bounding box center [515, 564] width 28 height 12
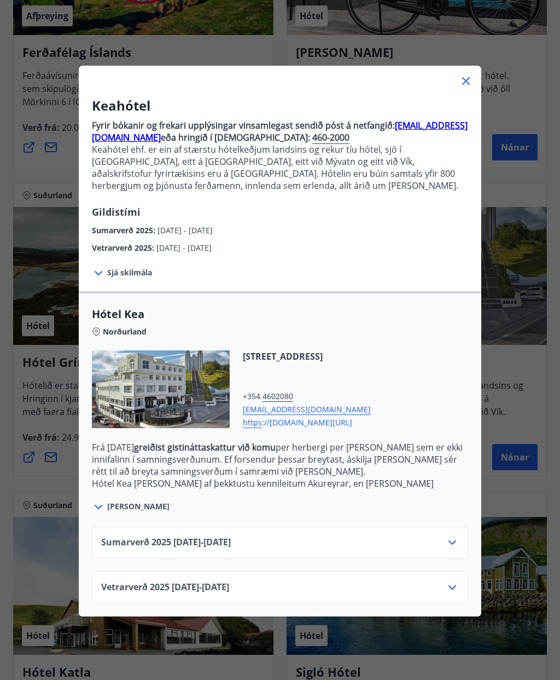
scroll to position [637, 0]
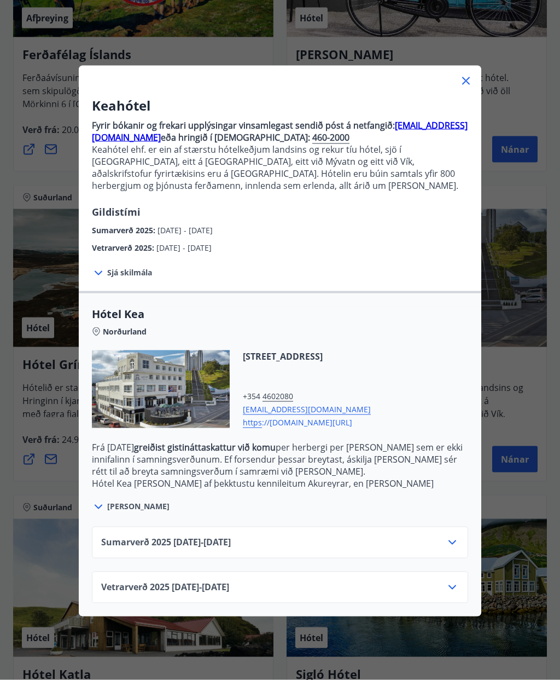
click at [459, 583] on icon at bounding box center [452, 587] width 13 height 13
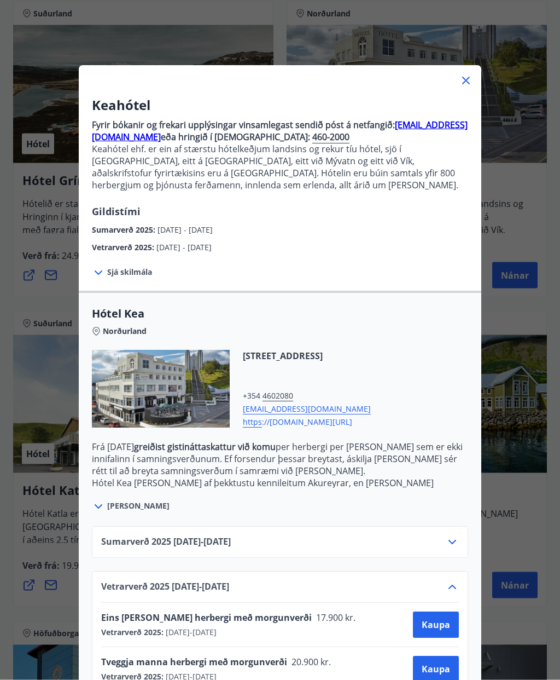
scroll to position [822, 0]
click at [441, 671] on span "Kaupa" at bounding box center [436, 669] width 28 height 12
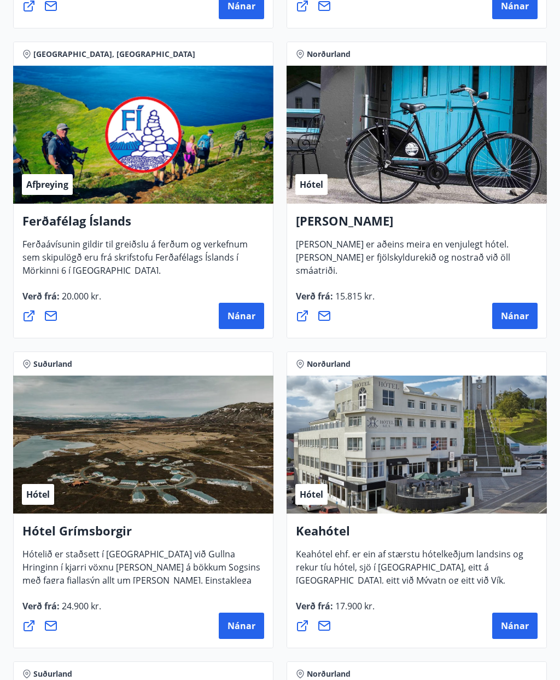
scroll to position [600, 0]
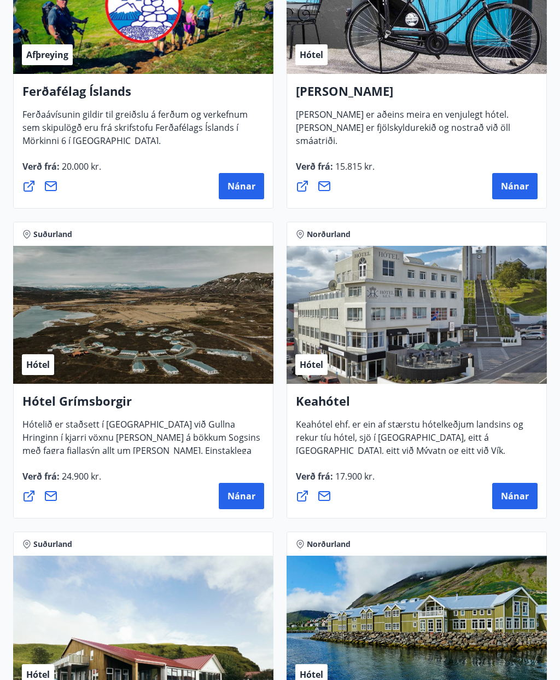
click at [308, 495] on icon at bounding box center [302, 495] width 13 height 13
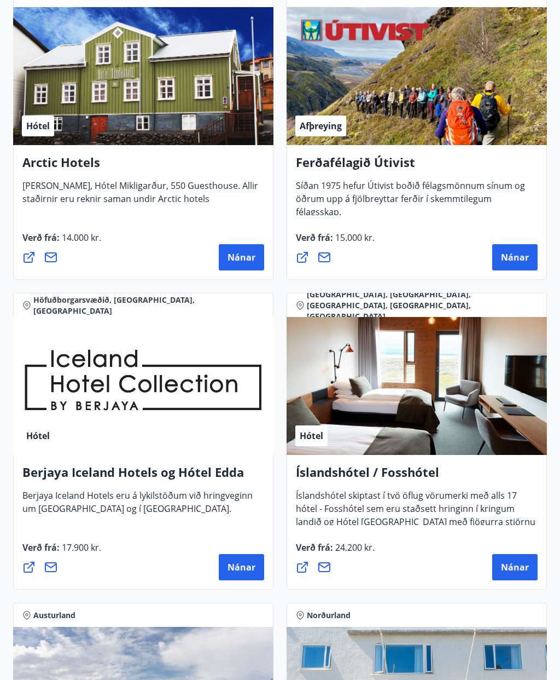
scroll to position [1800, 0]
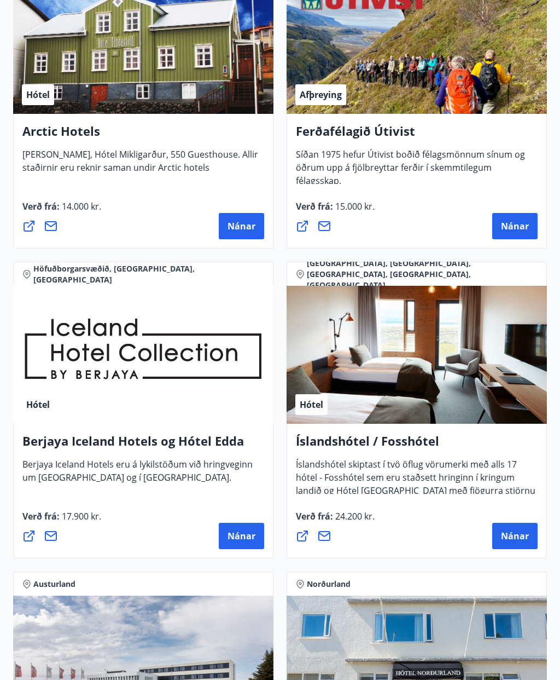
click at [181, 446] on h4 "Berjaya Iceland Hotels og Hótel Edda" at bounding box center [143, 444] width 242 height 25
click at [245, 535] on span "Nánar" at bounding box center [242, 536] width 28 height 12
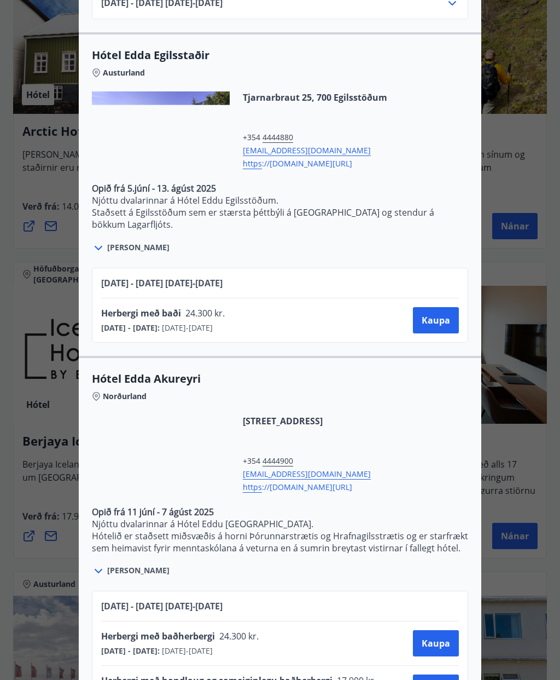
scroll to position [2088, 0]
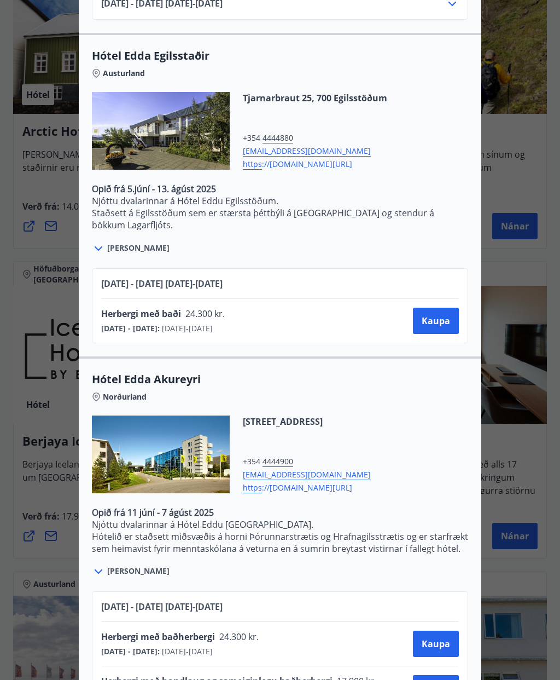
click at [436, 679] on span "Kaupa" at bounding box center [436, 688] width 28 height 12
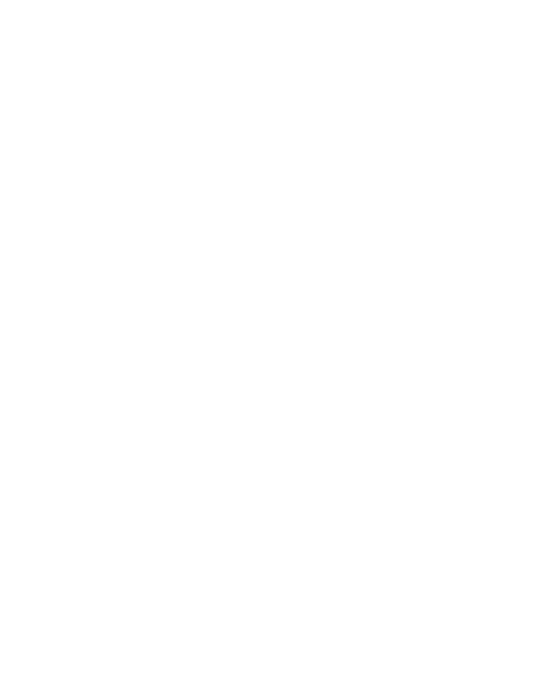
scroll to position [2, 0]
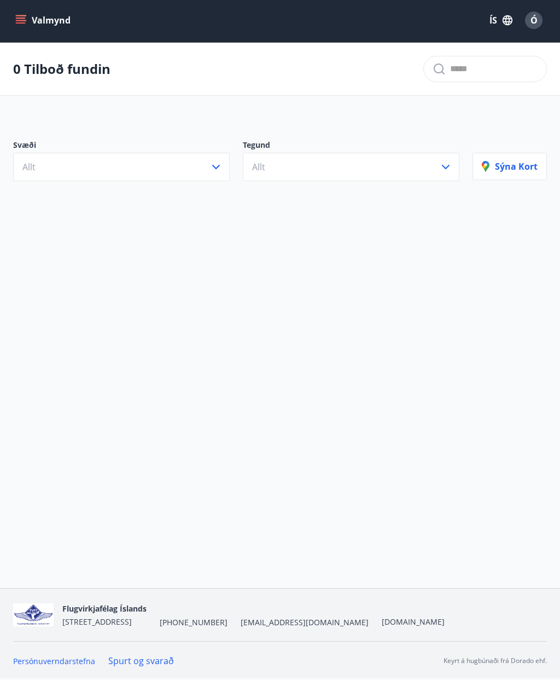
scroll to position [45, 0]
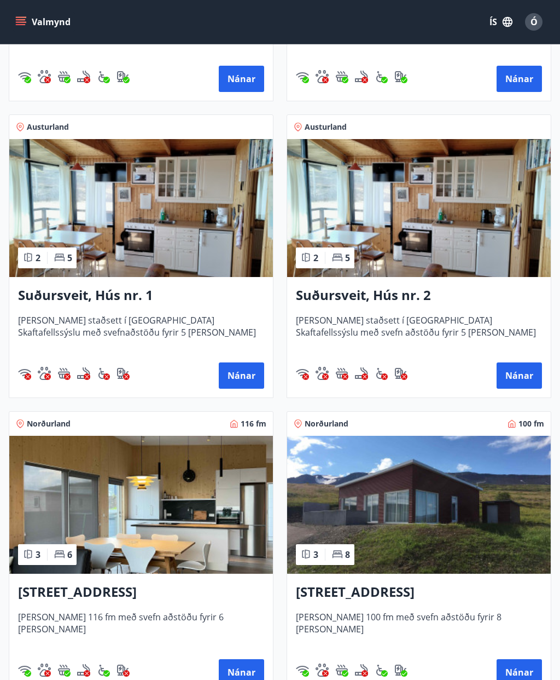
scroll to position [424, 0]
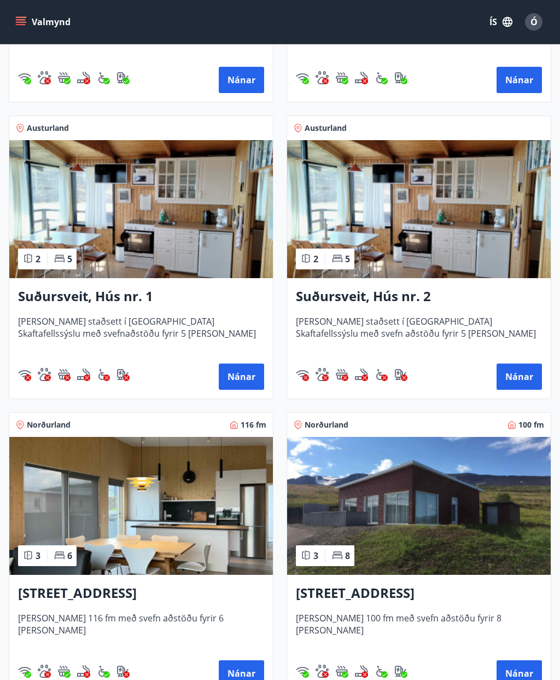
click at [29, 18] on button "Valmynd" at bounding box center [44, 22] width 62 height 20
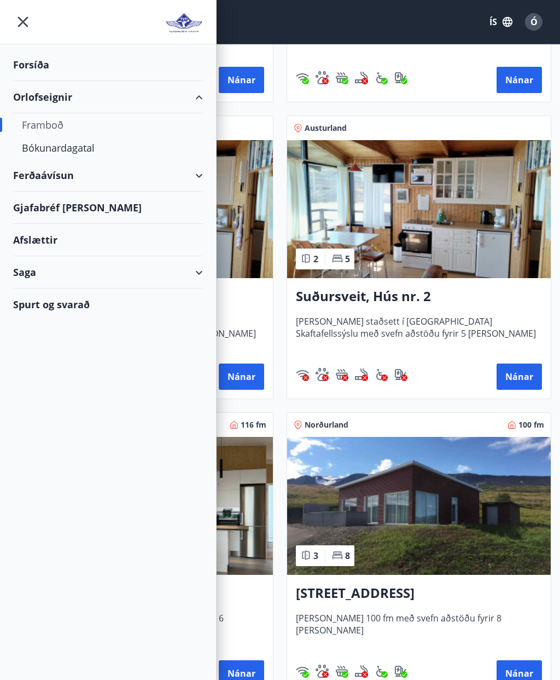
click at [72, 175] on div "Ferðaávísun" at bounding box center [108, 175] width 190 height 32
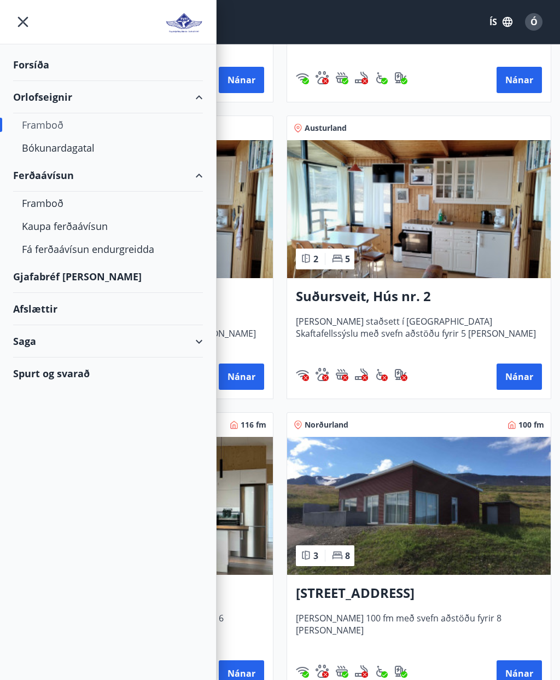
click at [44, 205] on div "Framboð" at bounding box center [108, 203] width 172 height 23
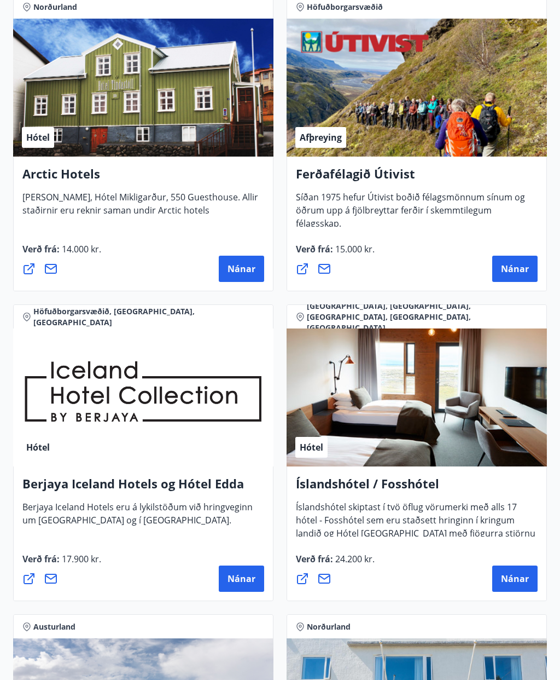
scroll to position [1766, 0]
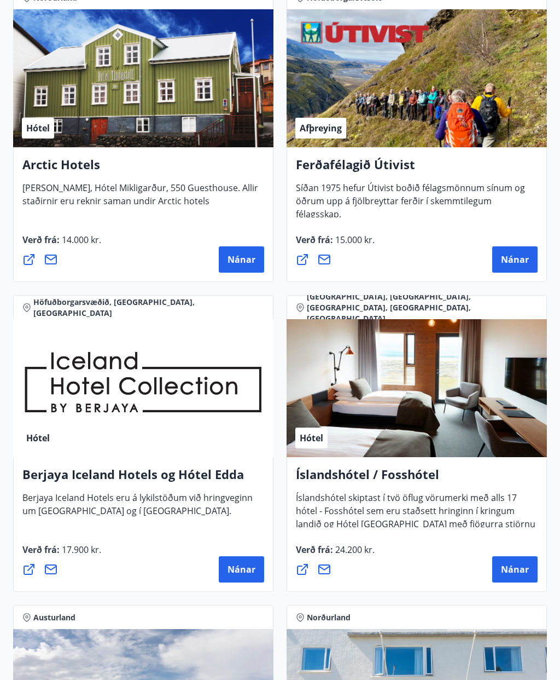
click at [244, 568] on span "Nánar" at bounding box center [242, 570] width 28 height 12
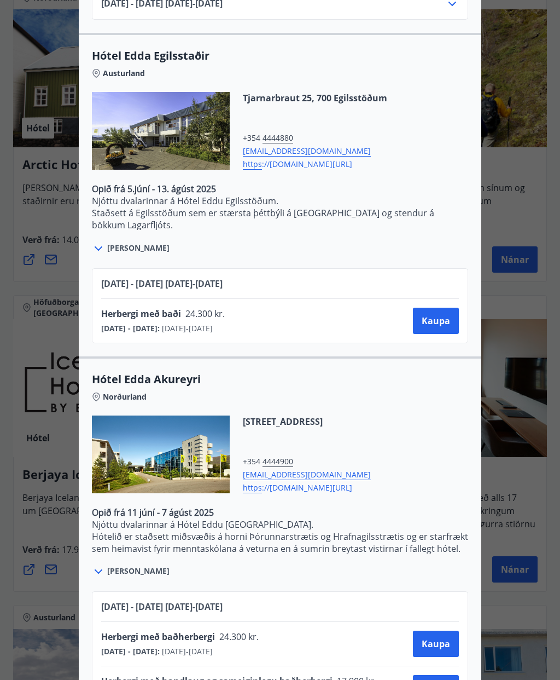
scroll to position [2088, 0]
click at [435, 679] on span "Kaupa" at bounding box center [436, 688] width 28 height 12
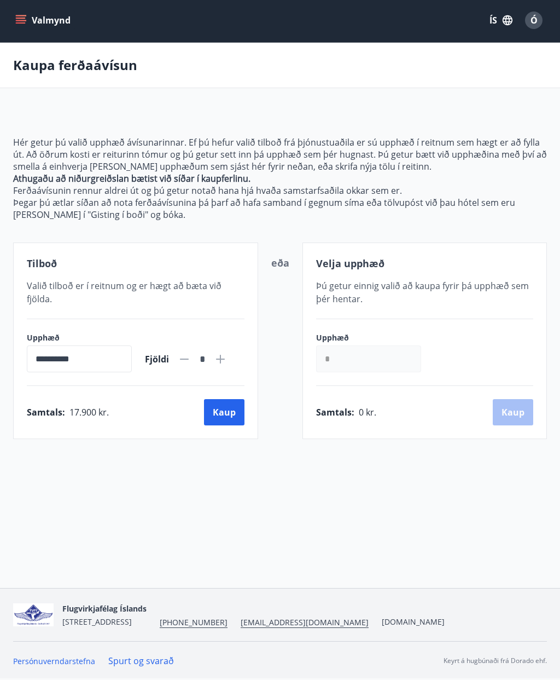
click at [20, 18] on icon "menu" at bounding box center [21, 18] width 10 height 1
click at [455, 67] on div "Kaupa ferðaávísun" at bounding box center [280, 65] width 560 height 45
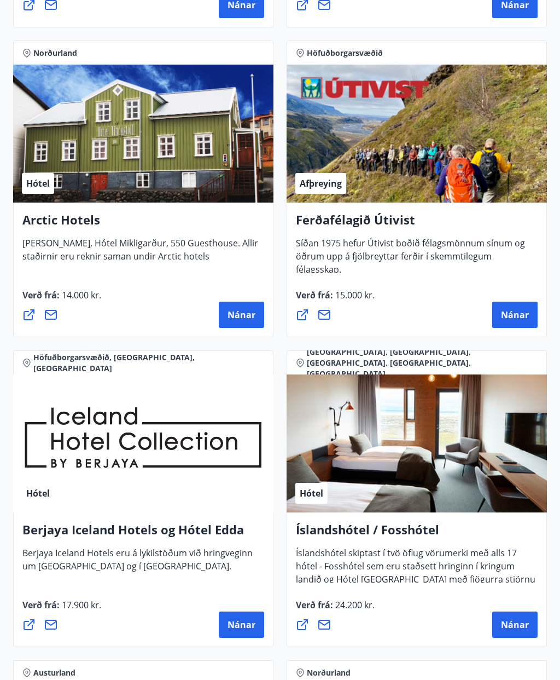
scroll to position [1713, 0]
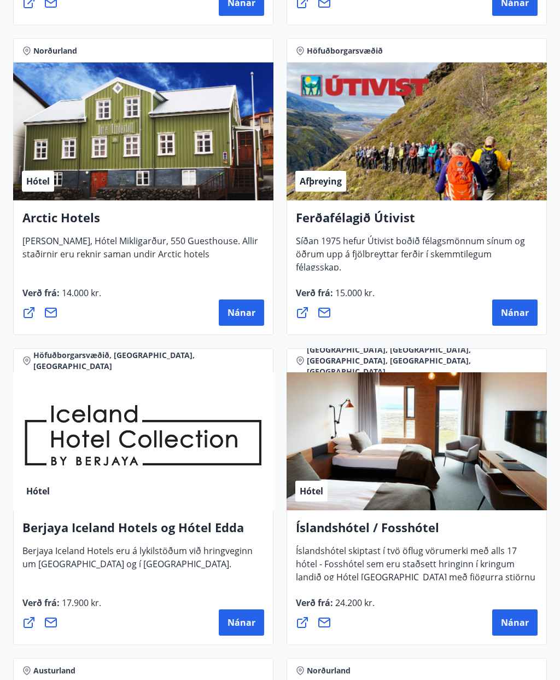
click at [247, 618] on span "Nánar" at bounding box center [242, 622] width 28 height 12
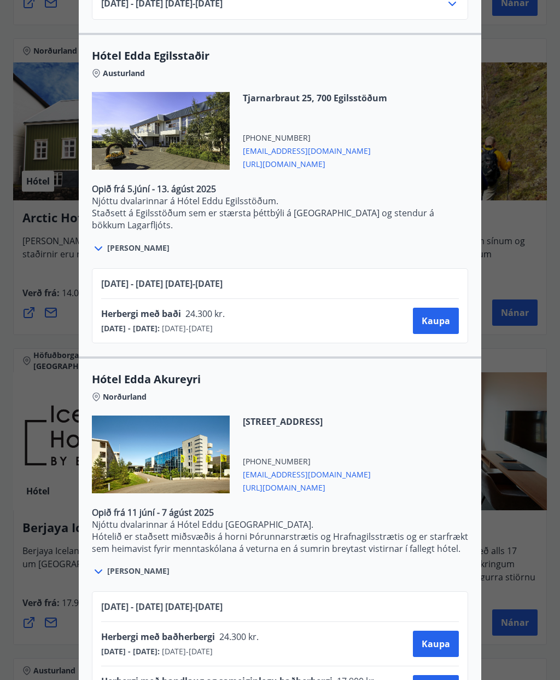
scroll to position [2088, 0]
click at [316, 490] on span "https ://www.icelandhotelcollectionbyberjaya.com/is" at bounding box center [307, 486] width 128 height 13
